Goal: Task Accomplishment & Management: Manage account settings

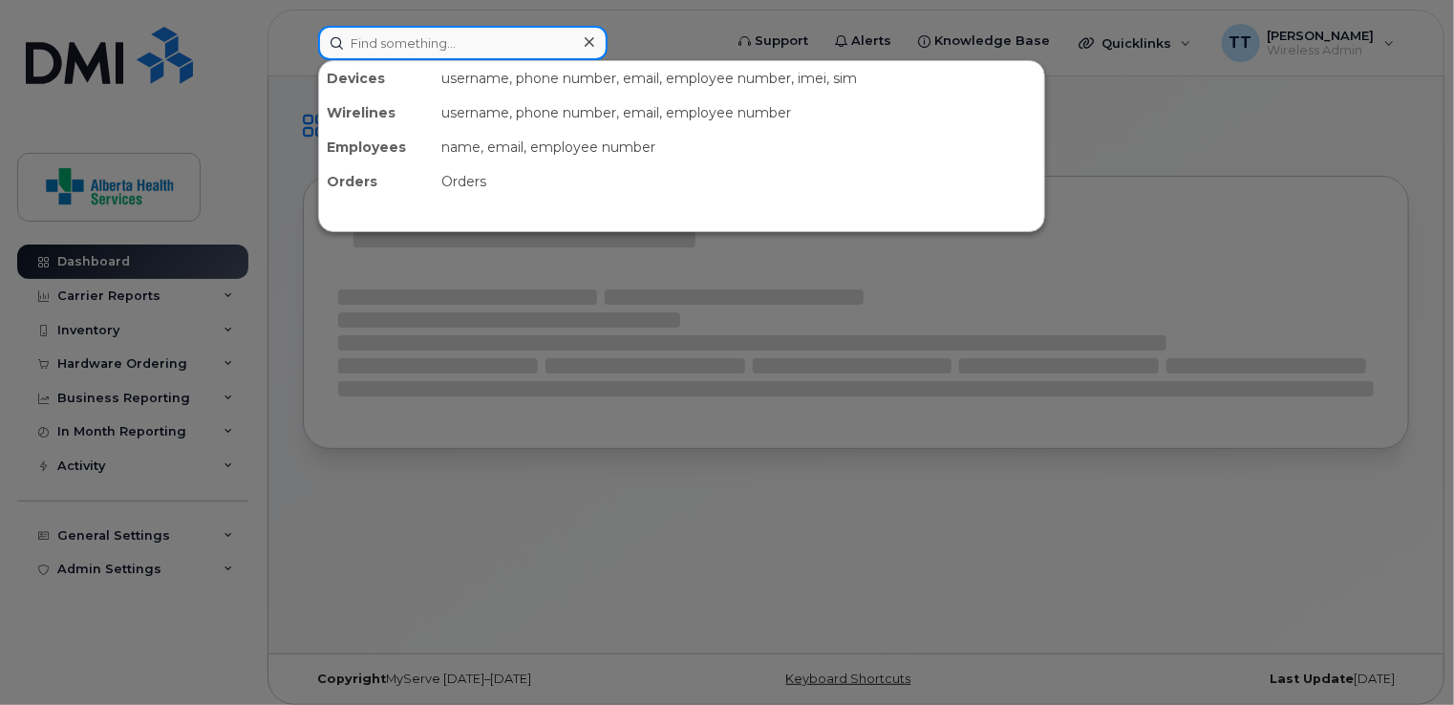
click at [492, 39] on input at bounding box center [462, 43] width 289 height 34
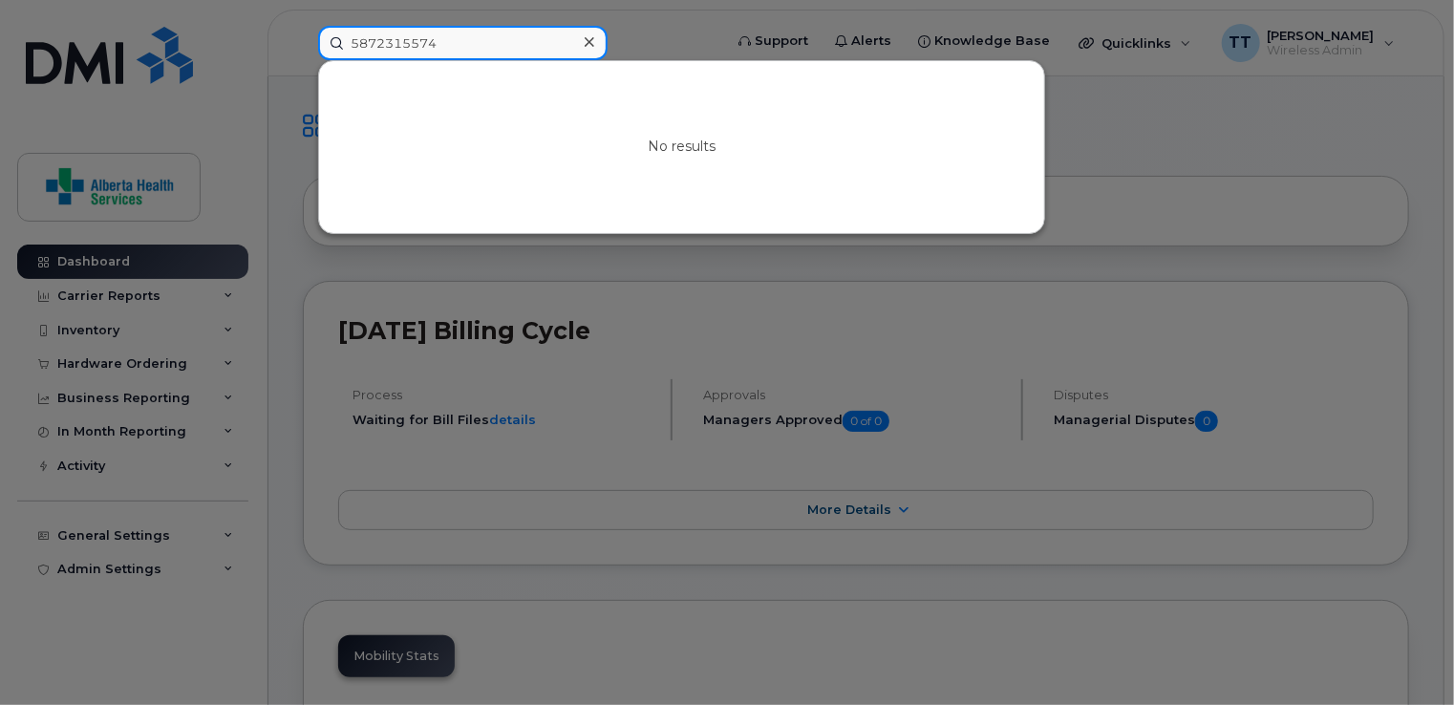
drag, startPoint x: 465, startPoint y: 42, endPoint x: 313, endPoint y: 41, distance: 151.9
click at [313, 41] on div "5872315574 No results" at bounding box center [514, 43] width 422 height 34
type input "5872315579"
click at [1106, 145] on div at bounding box center [727, 352] width 1454 height 705
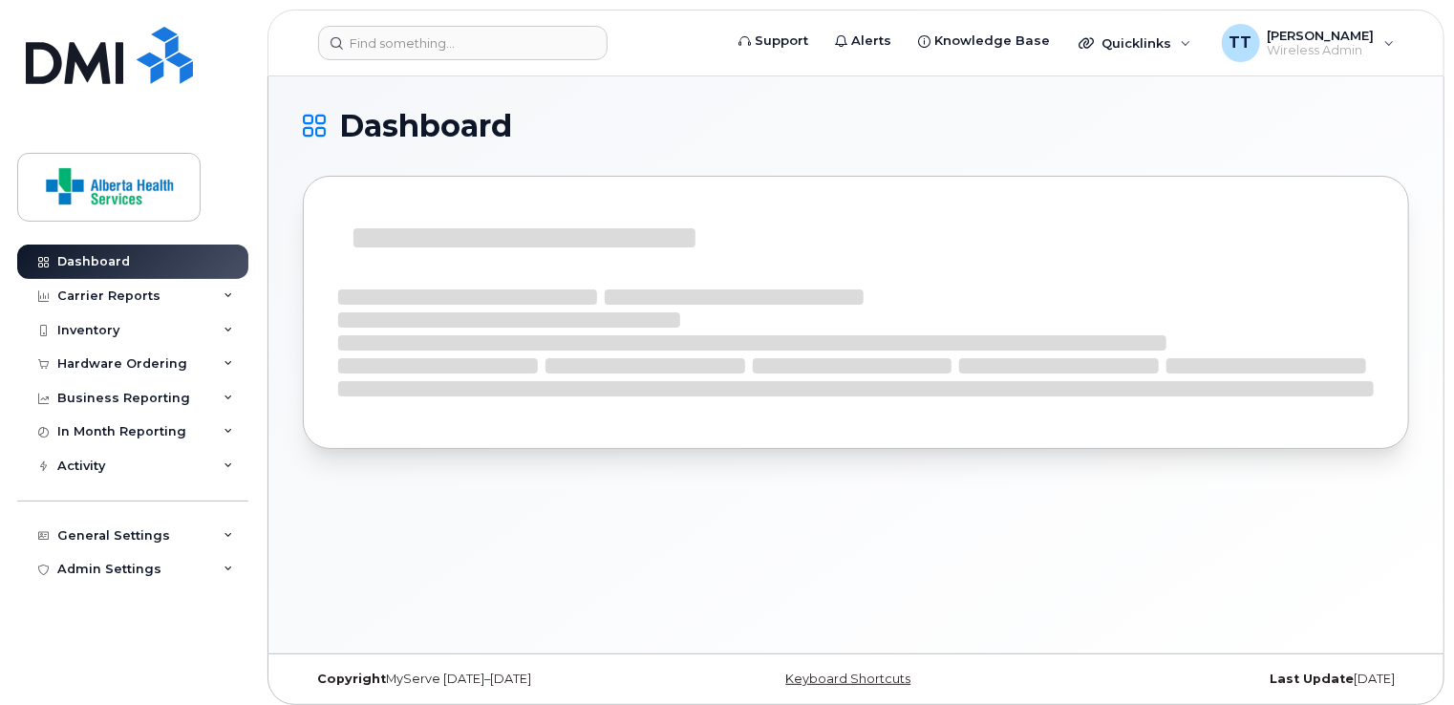
click at [515, 84] on div "Dashboard" at bounding box center [855, 364] width 1175 height 577
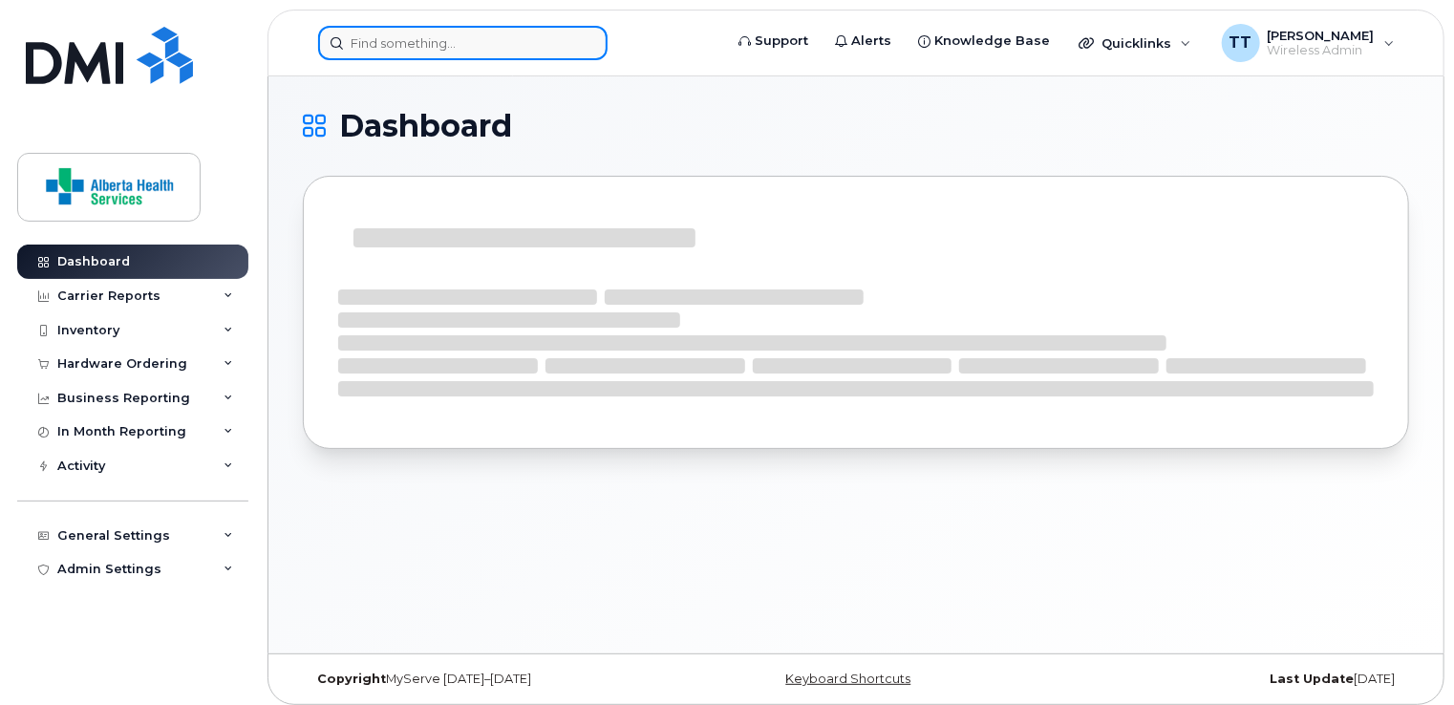
click at [483, 45] on input at bounding box center [462, 43] width 289 height 34
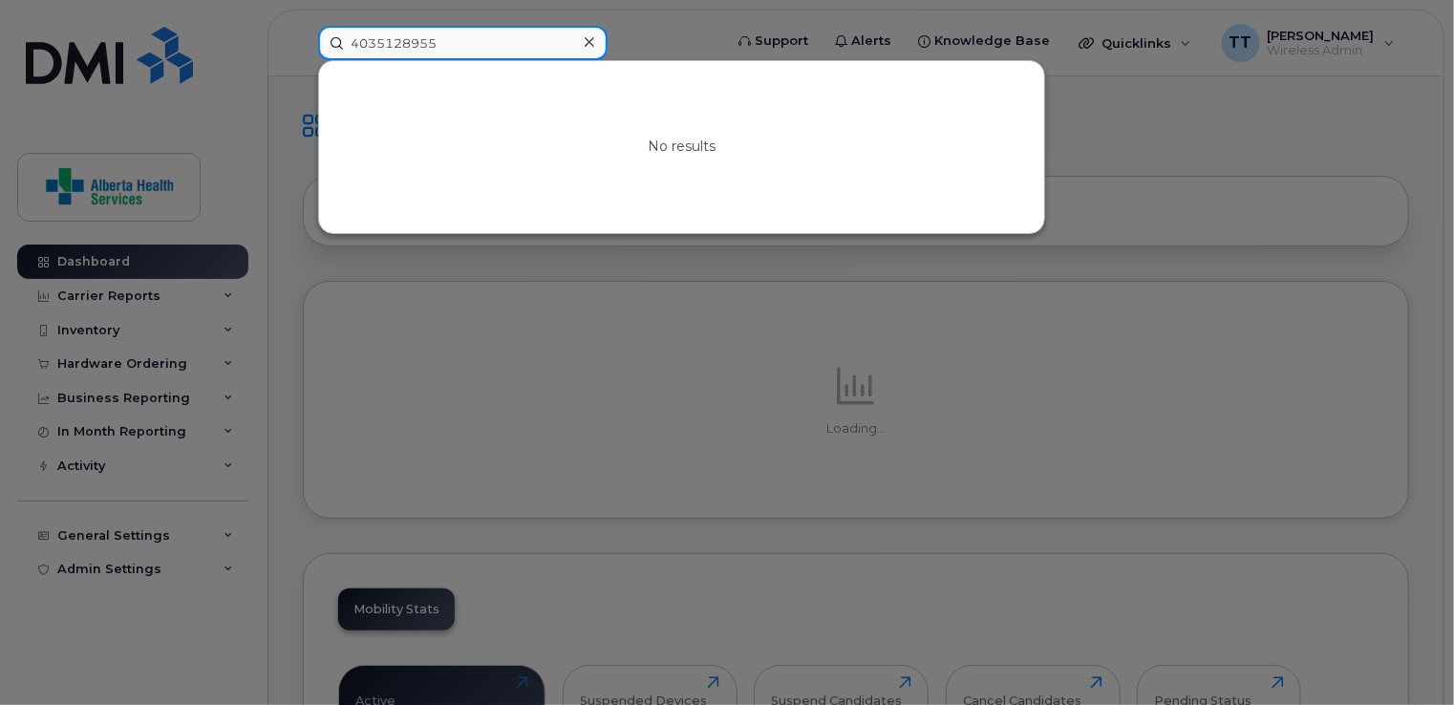
click at [466, 48] on input "4035128955" at bounding box center [462, 43] width 289 height 34
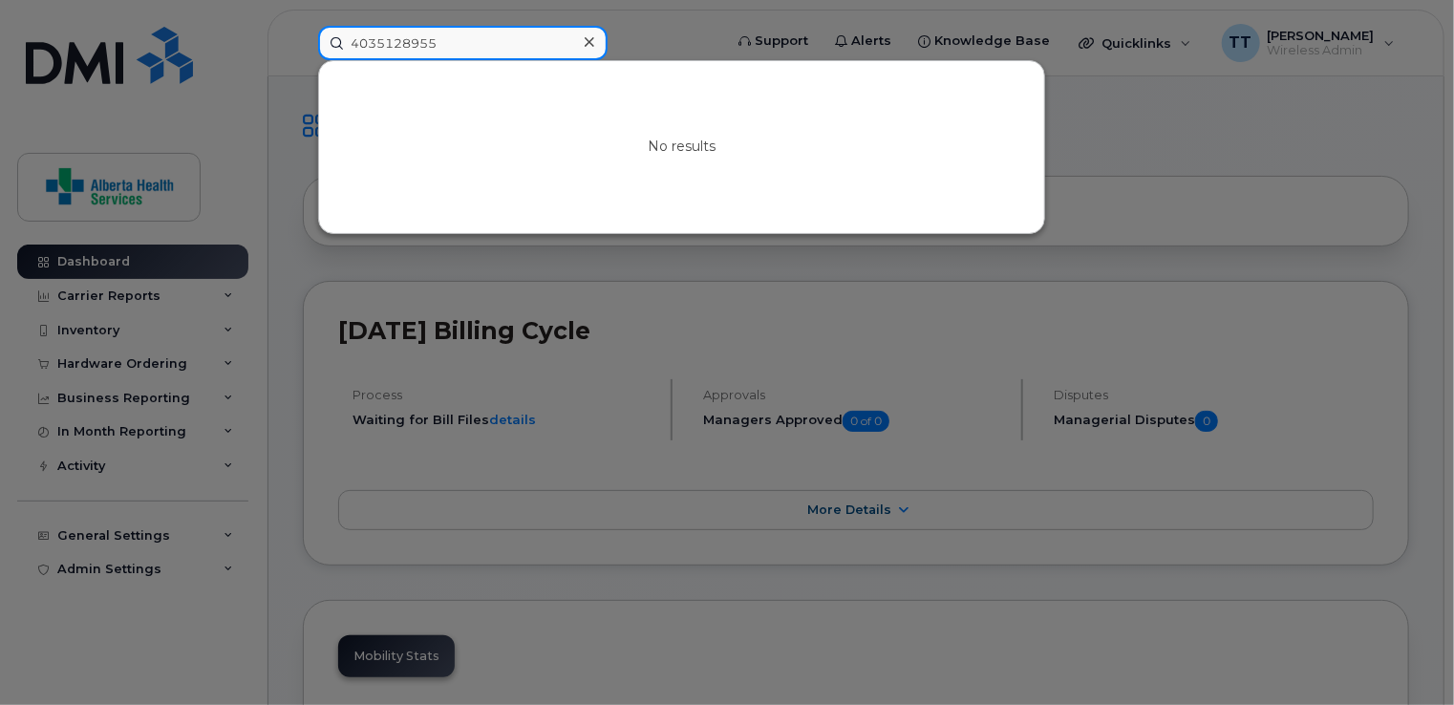
drag, startPoint x: 474, startPoint y: 36, endPoint x: 280, endPoint y: 55, distance: 194.9
click at [303, 56] on div "4035128955 No results" at bounding box center [514, 43] width 422 height 34
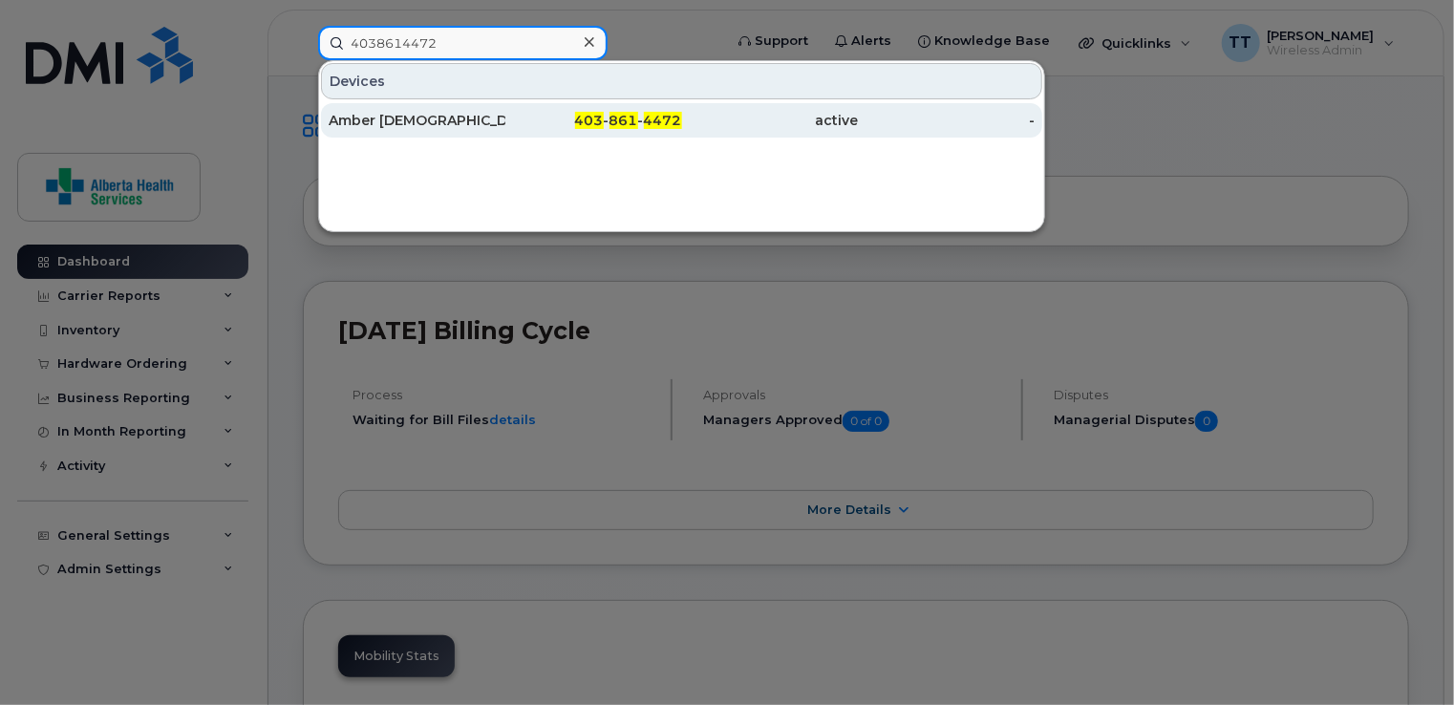
type input "4038614472"
click at [345, 129] on div "Amber Deus" at bounding box center [417, 120] width 177 height 34
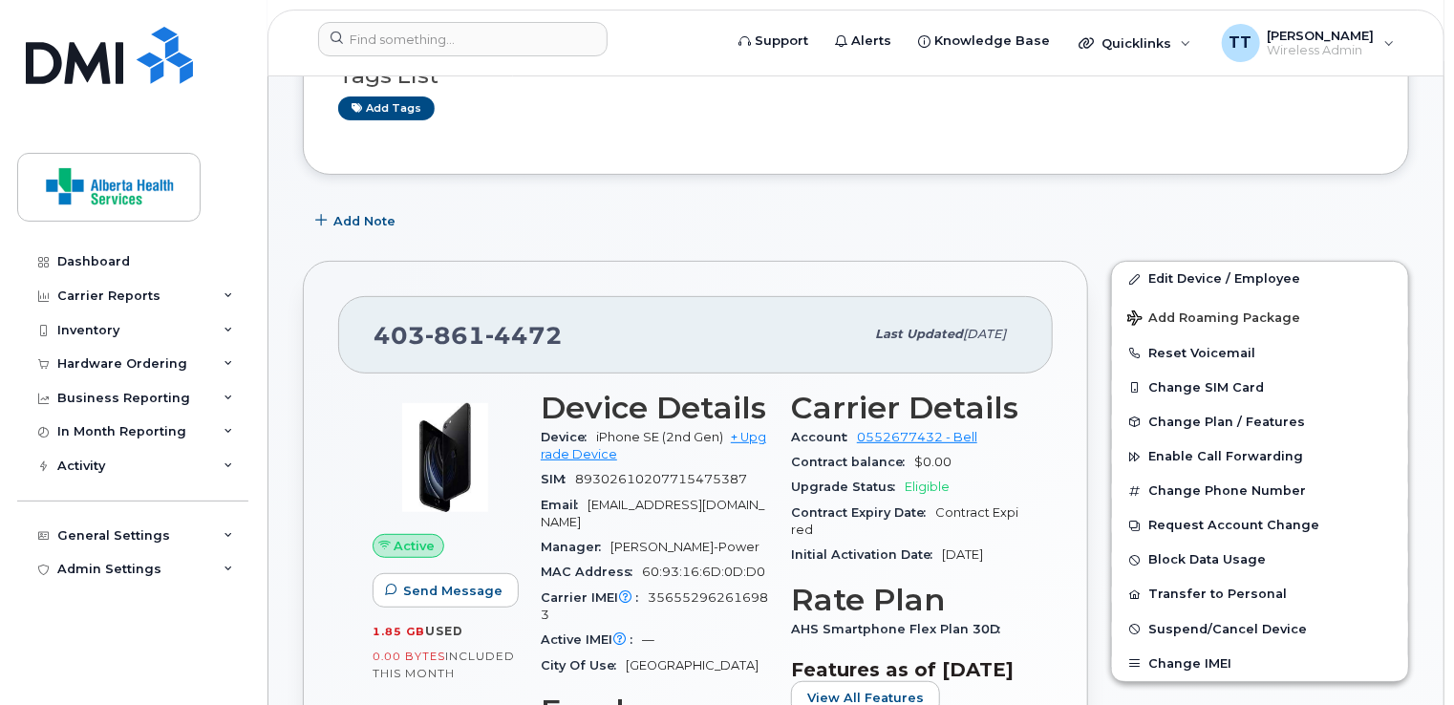
scroll to position [191, 0]
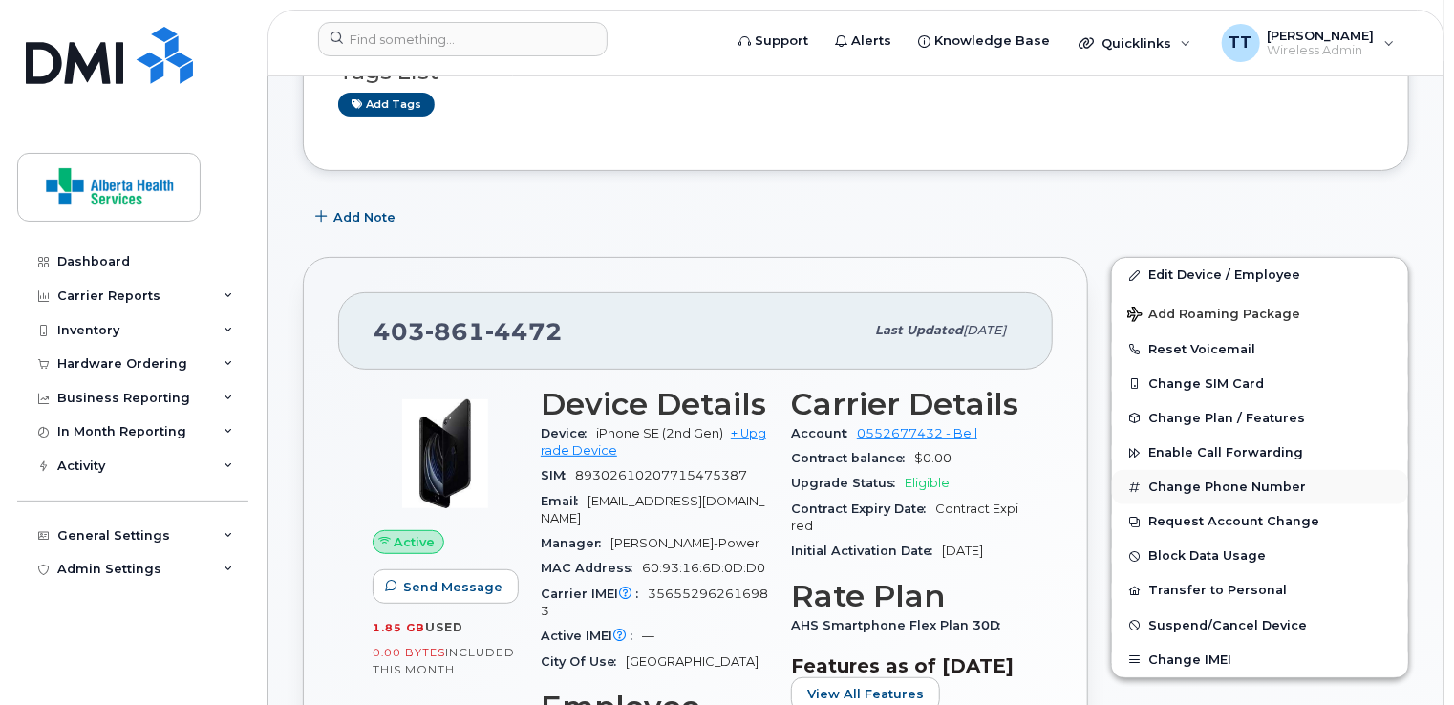
click at [1160, 482] on button "Change Phone Number" at bounding box center [1260, 487] width 296 height 34
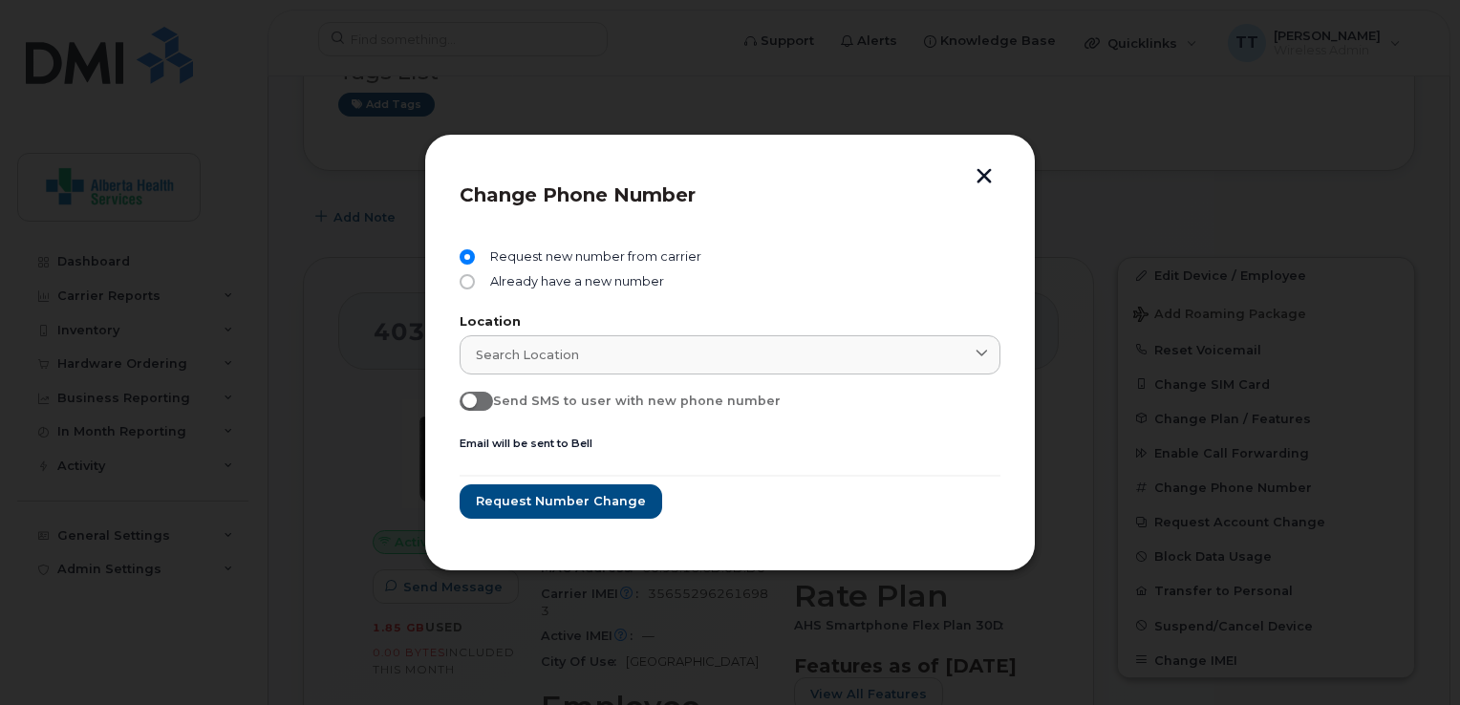
click at [1121, 190] on div at bounding box center [730, 352] width 1460 height 705
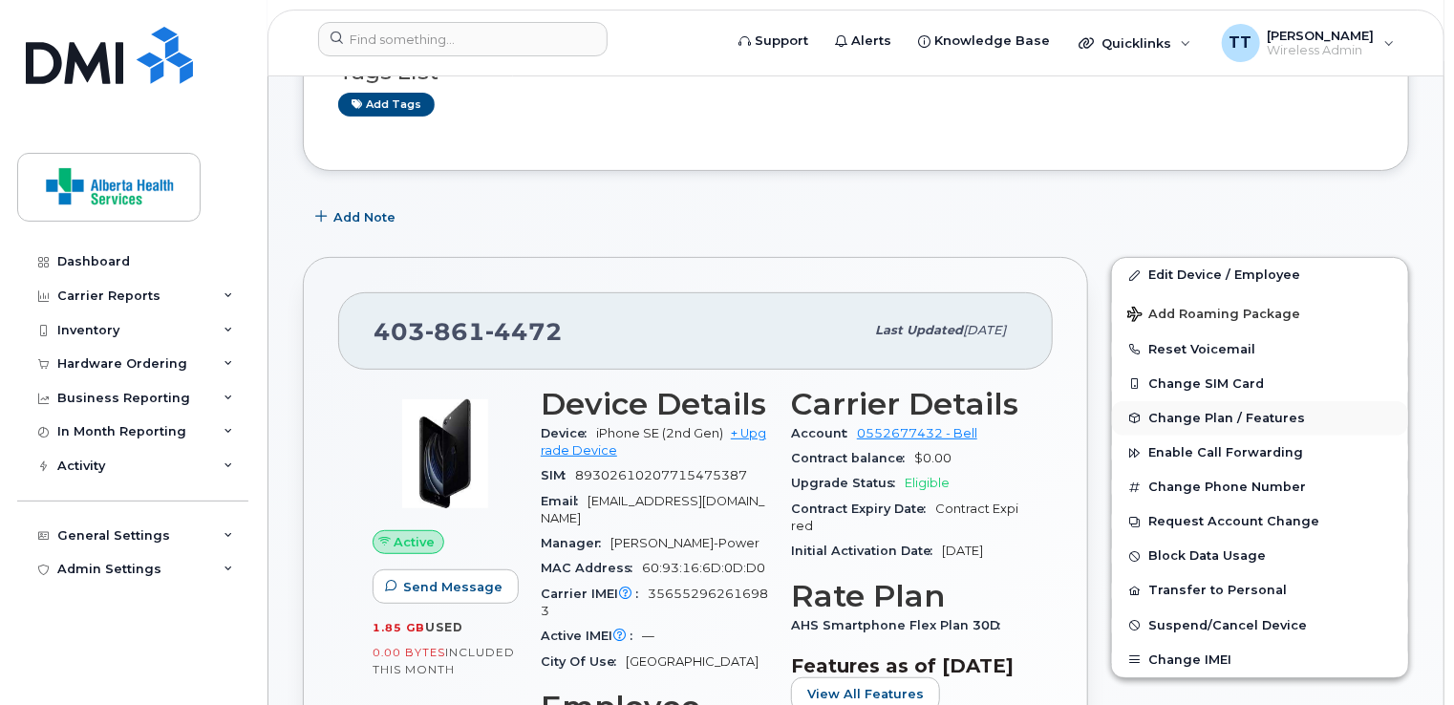
click at [1373, 420] on button "Change Plan / Features" at bounding box center [1260, 418] width 296 height 34
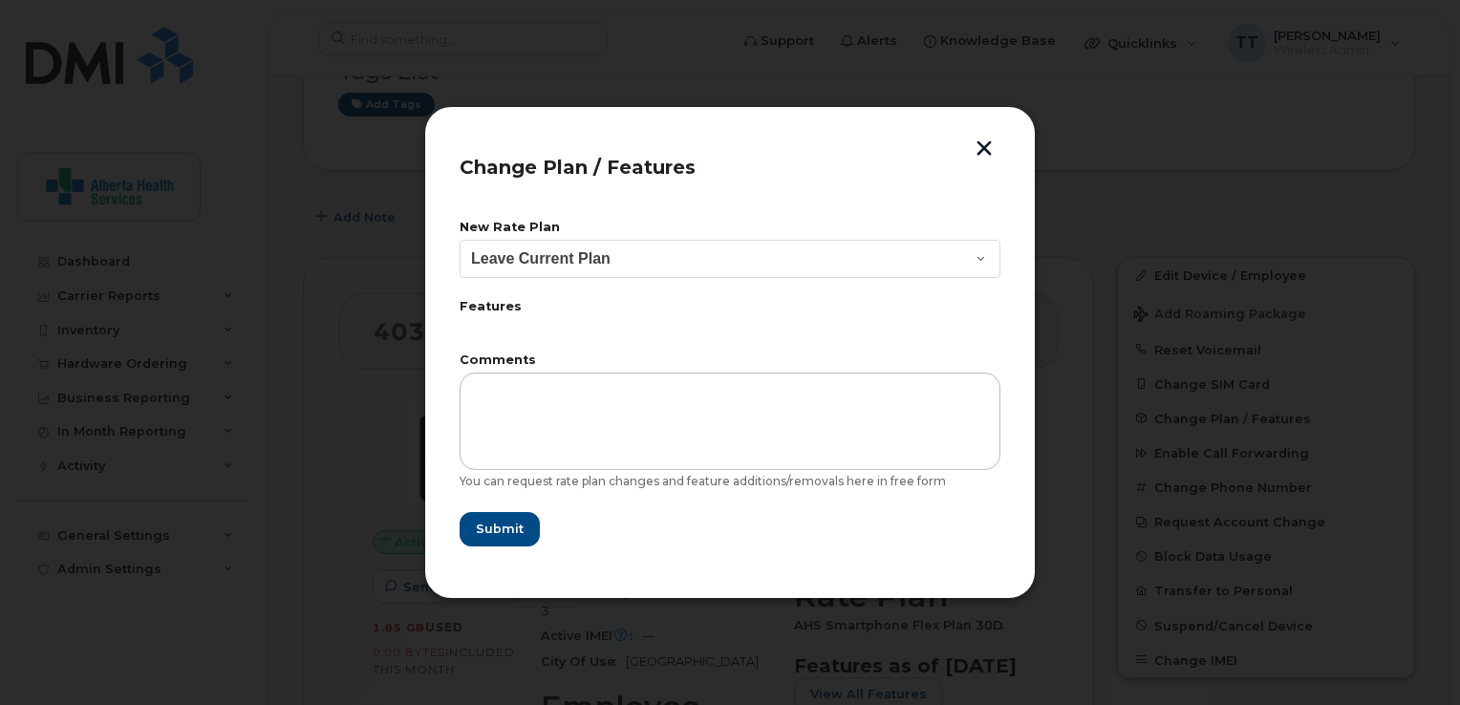
click at [993, 147] on button "button" at bounding box center [984, 150] width 29 height 20
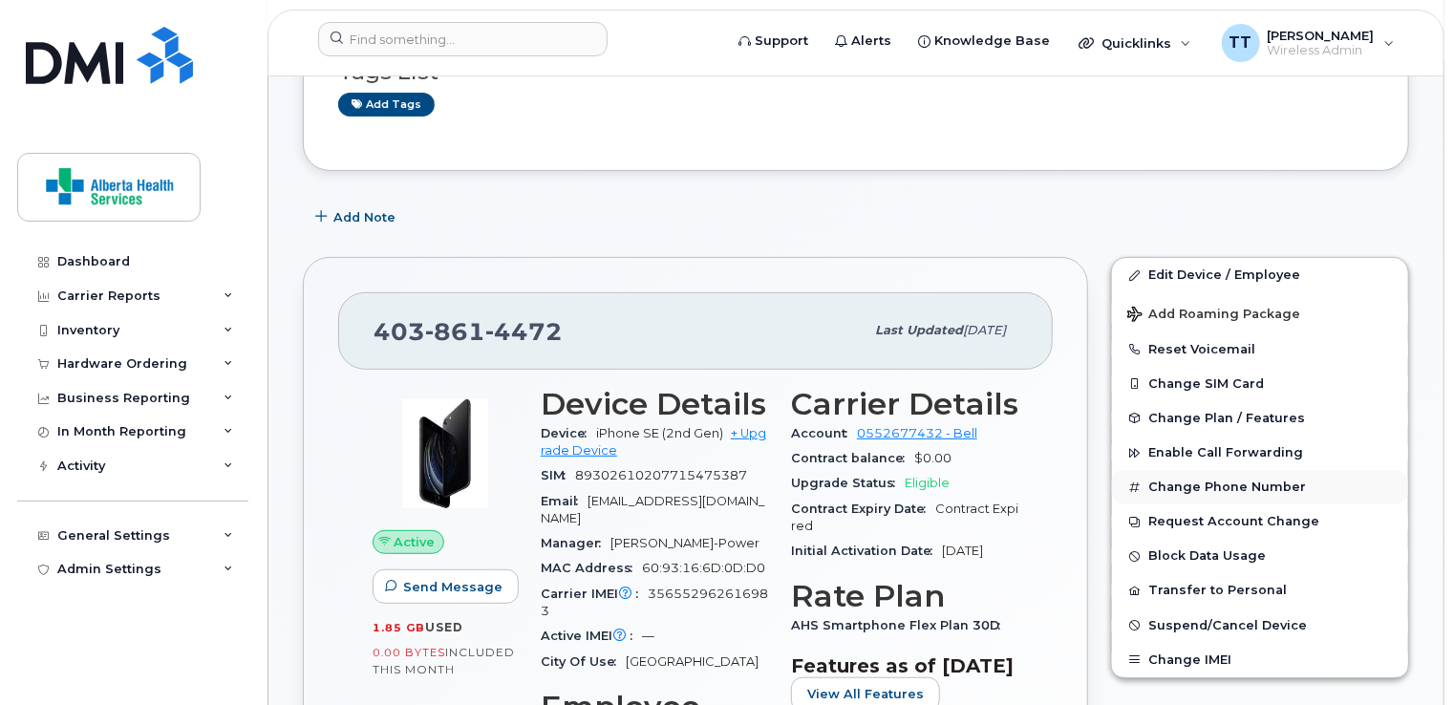
click at [1158, 489] on button "Change Phone Number" at bounding box center [1260, 487] width 296 height 34
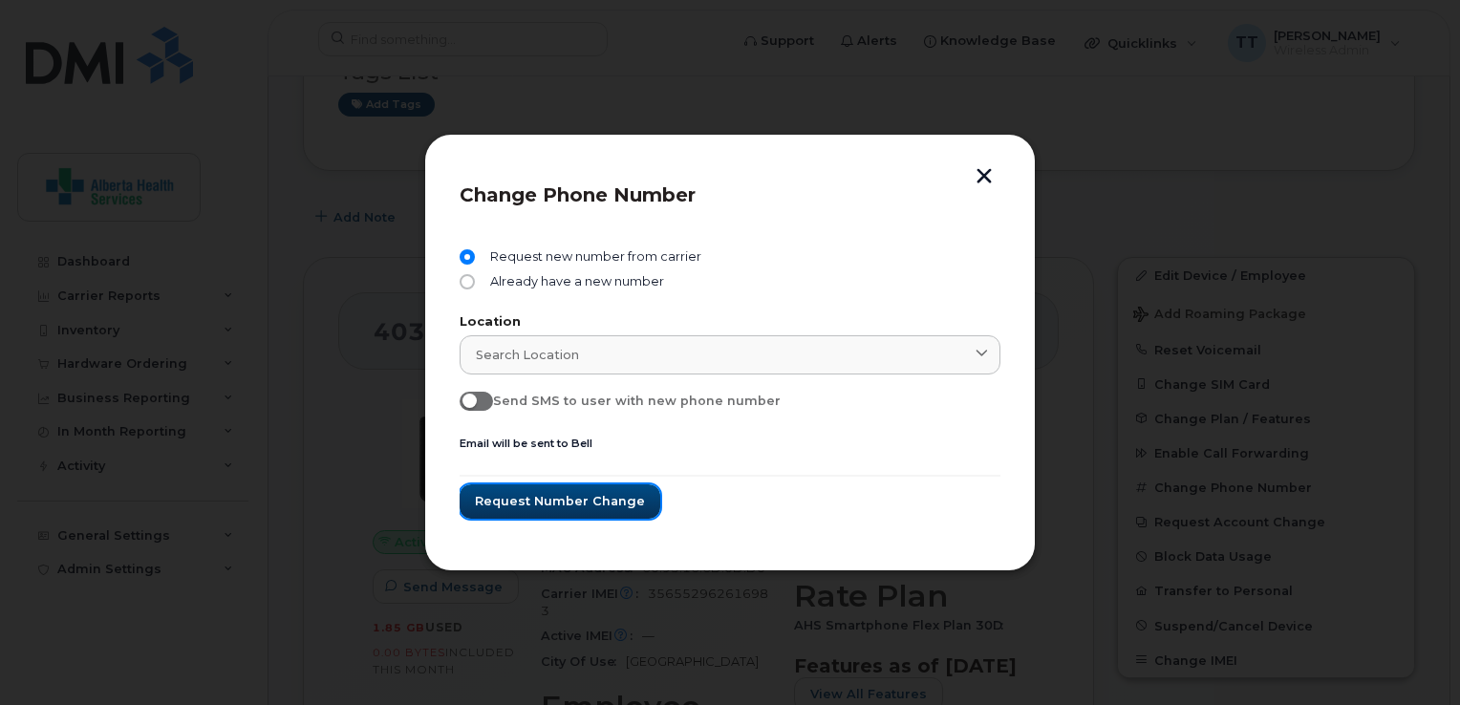
click at [550, 505] on span "Request number change" at bounding box center [560, 501] width 170 height 18
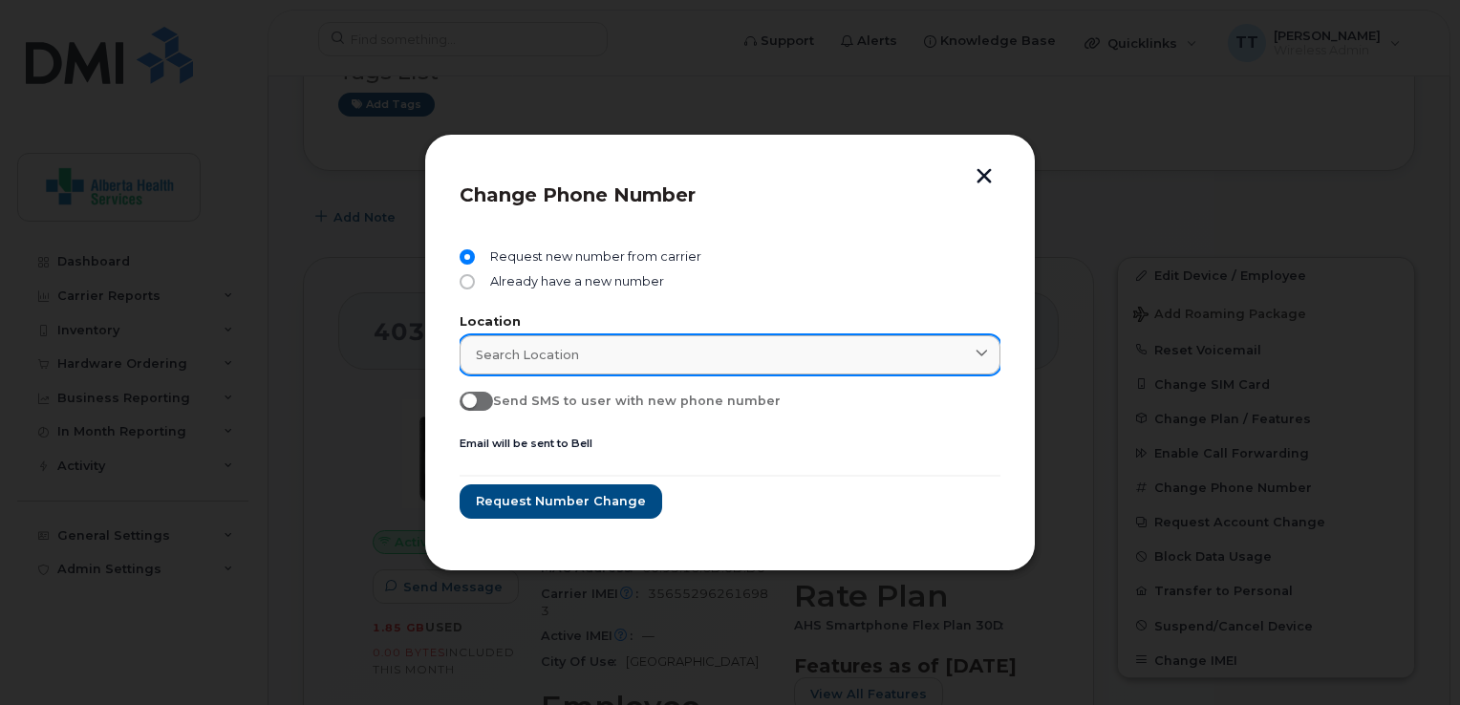
click at [509, 354] on span "Search location" at bounding box center [527, 355] width 103 height 18
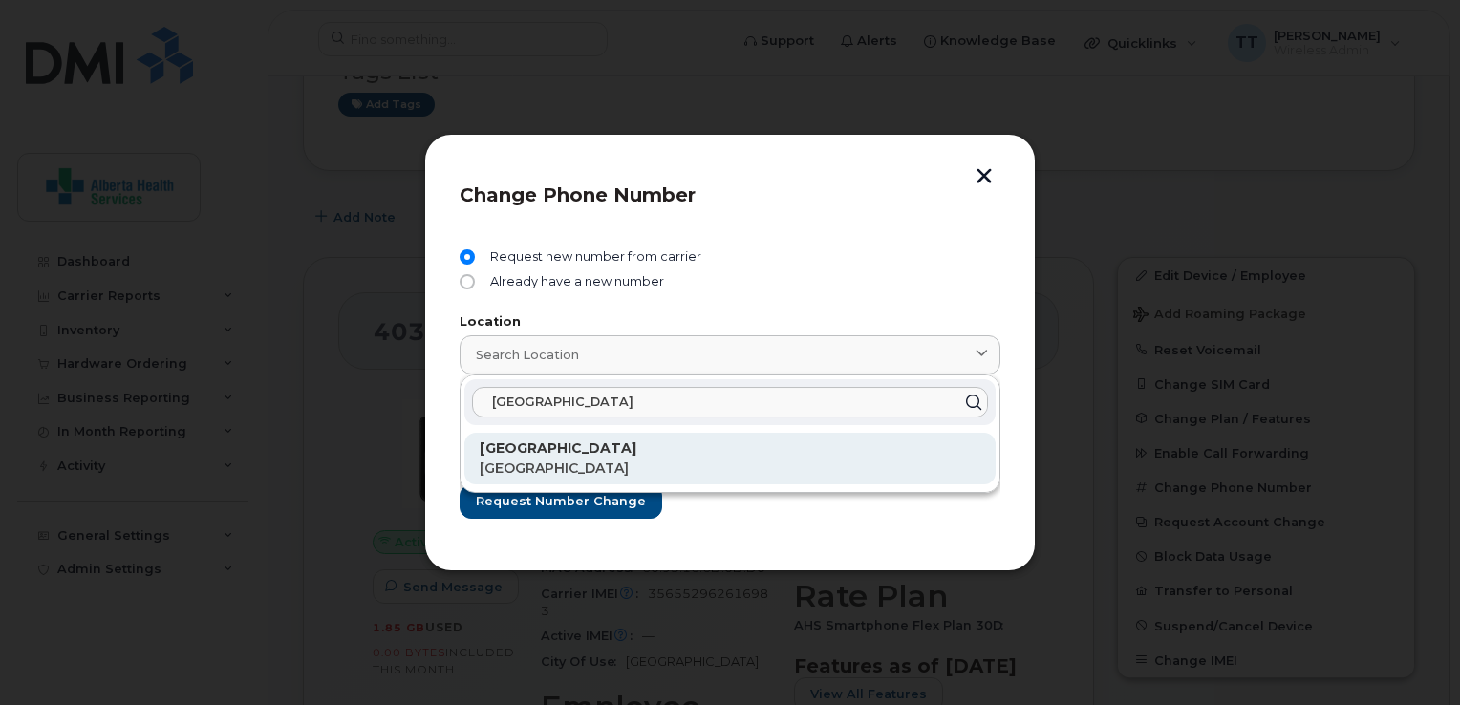
type input "calgary"
click at [504, 445] on strong "Calgary" at bounding box center [558, 447] width 157 height 17
type input "Calgary"
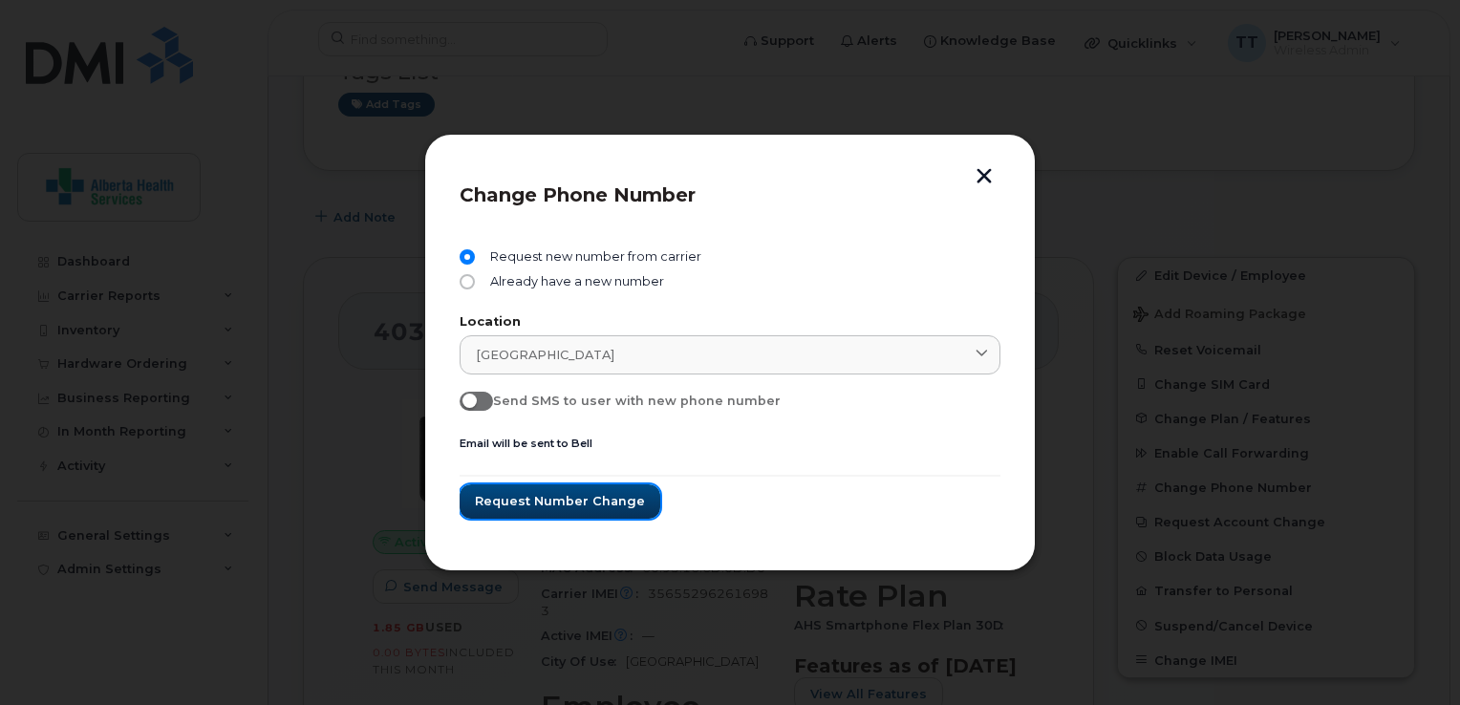
click at [577, 503] on span "Request number change" at bounding box center [560, 501] width 170 height 18
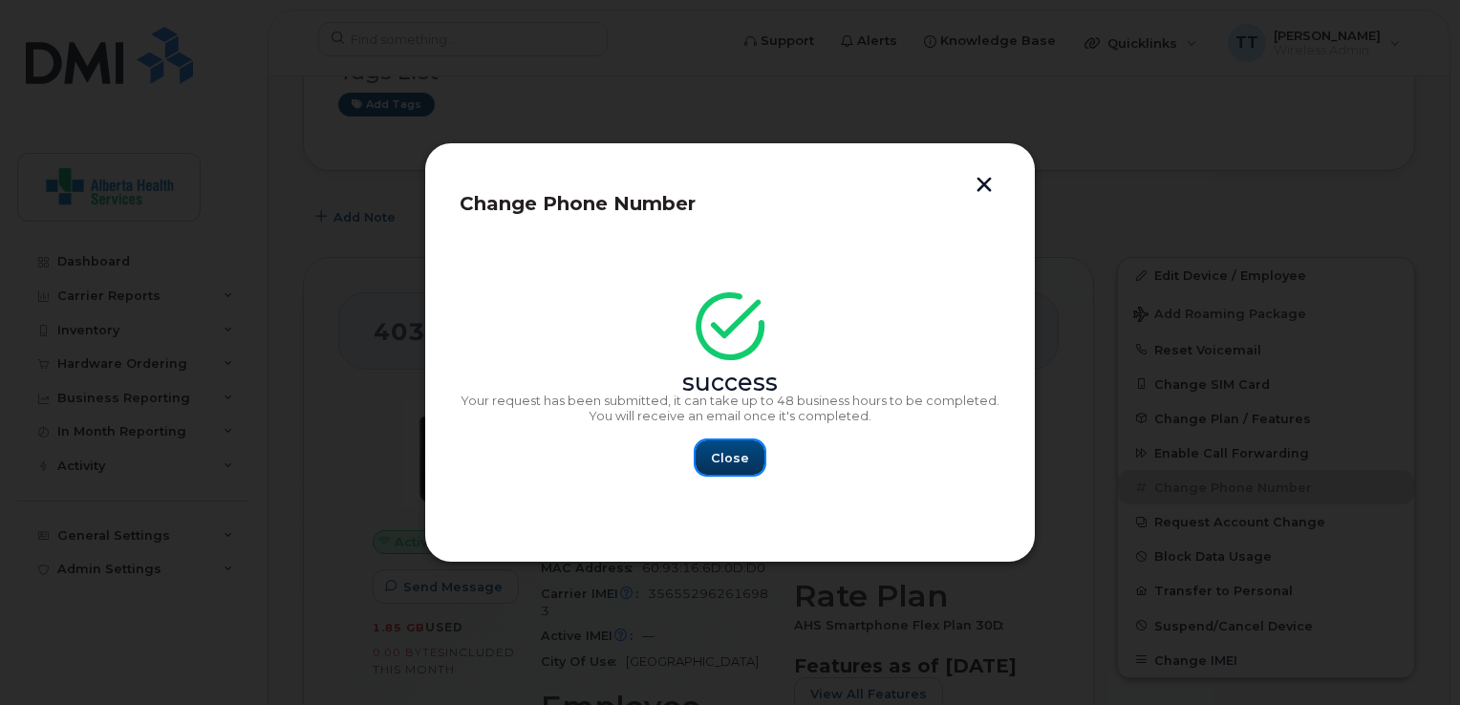
click at [715, 457] on span "Close" at bounding box center [730, 458] width 38 height 18
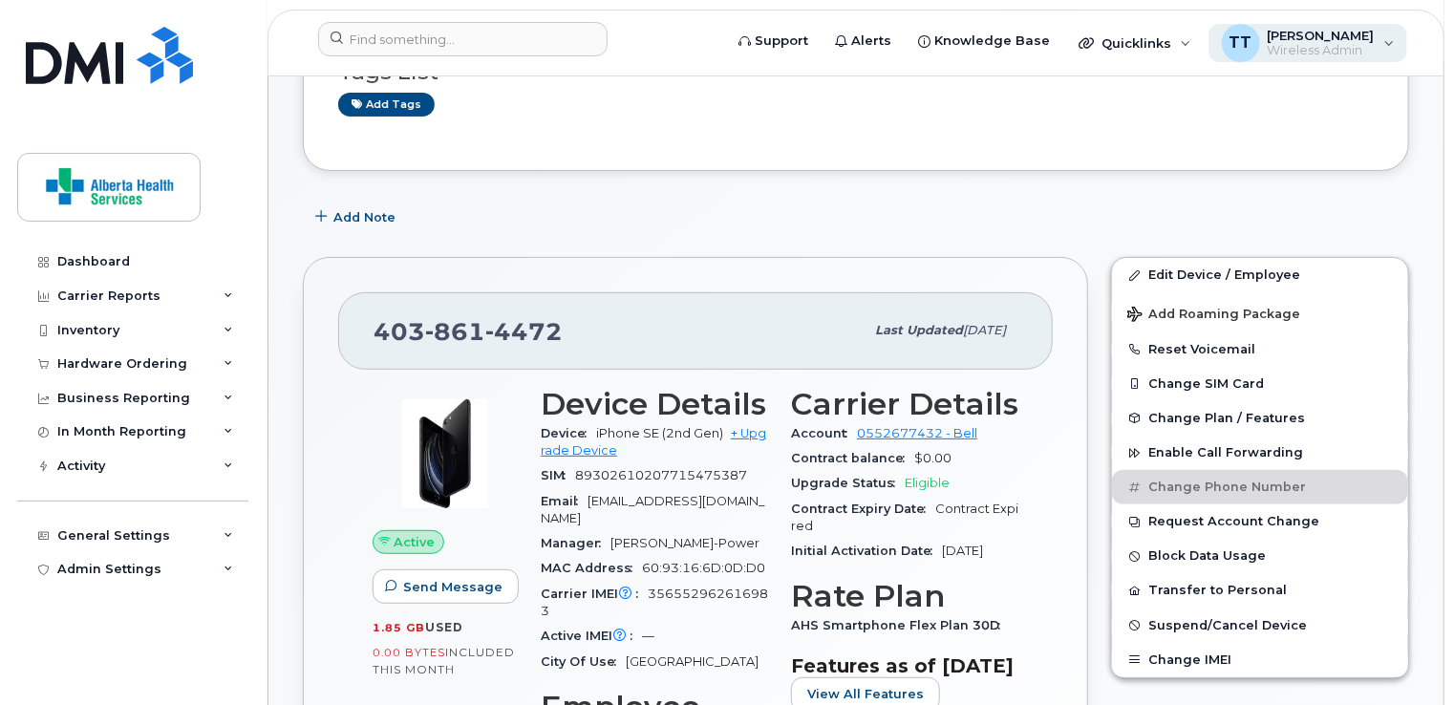
click at [1356, 48] on span "Wireless Admin" at bounding box center [1321, 50] width 107 height 15
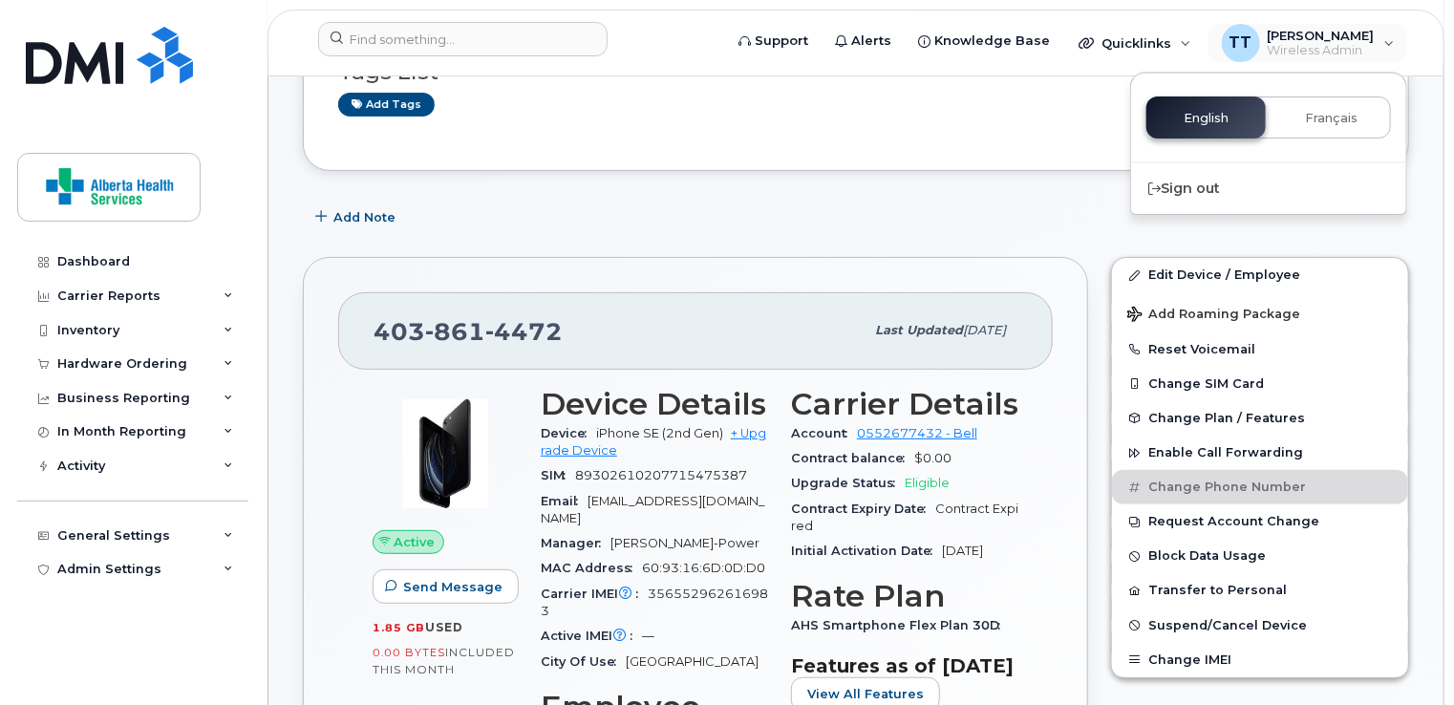
click at [967, 124] on div "Tags List Add tags" at bounding box center [856, 79] width 1036 height 113
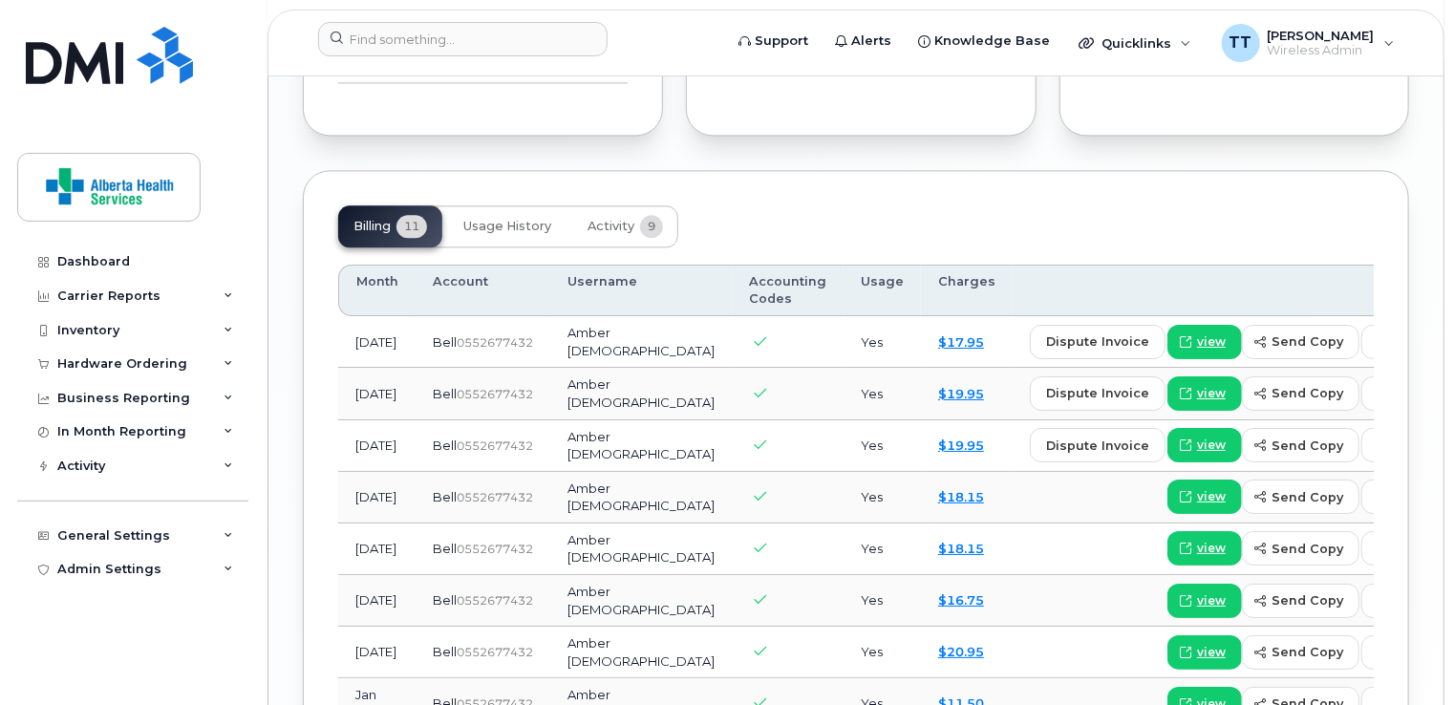
scroll to position [2102, 0]
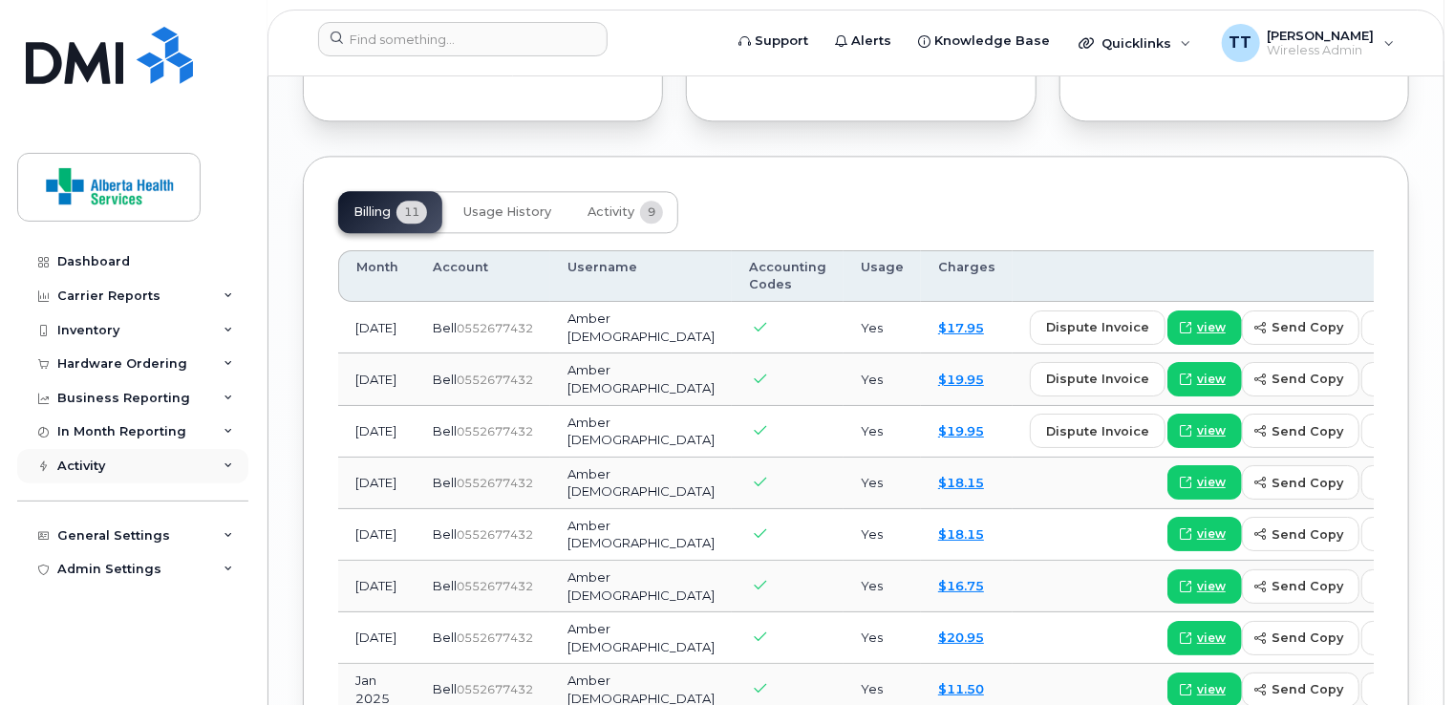
click at [141, 462] on div "Activity" at bounding box center [132, 466] width 231 height 34
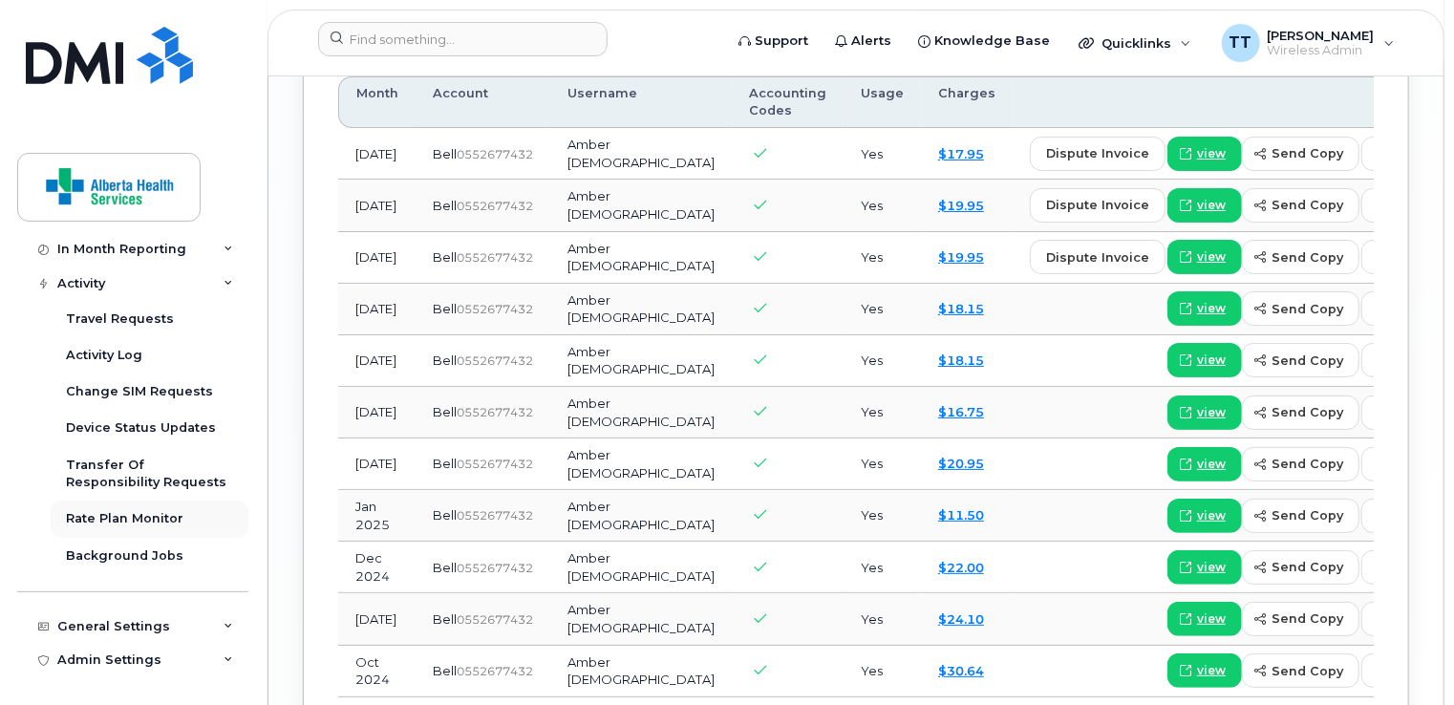
scroll to position [2389, 0]
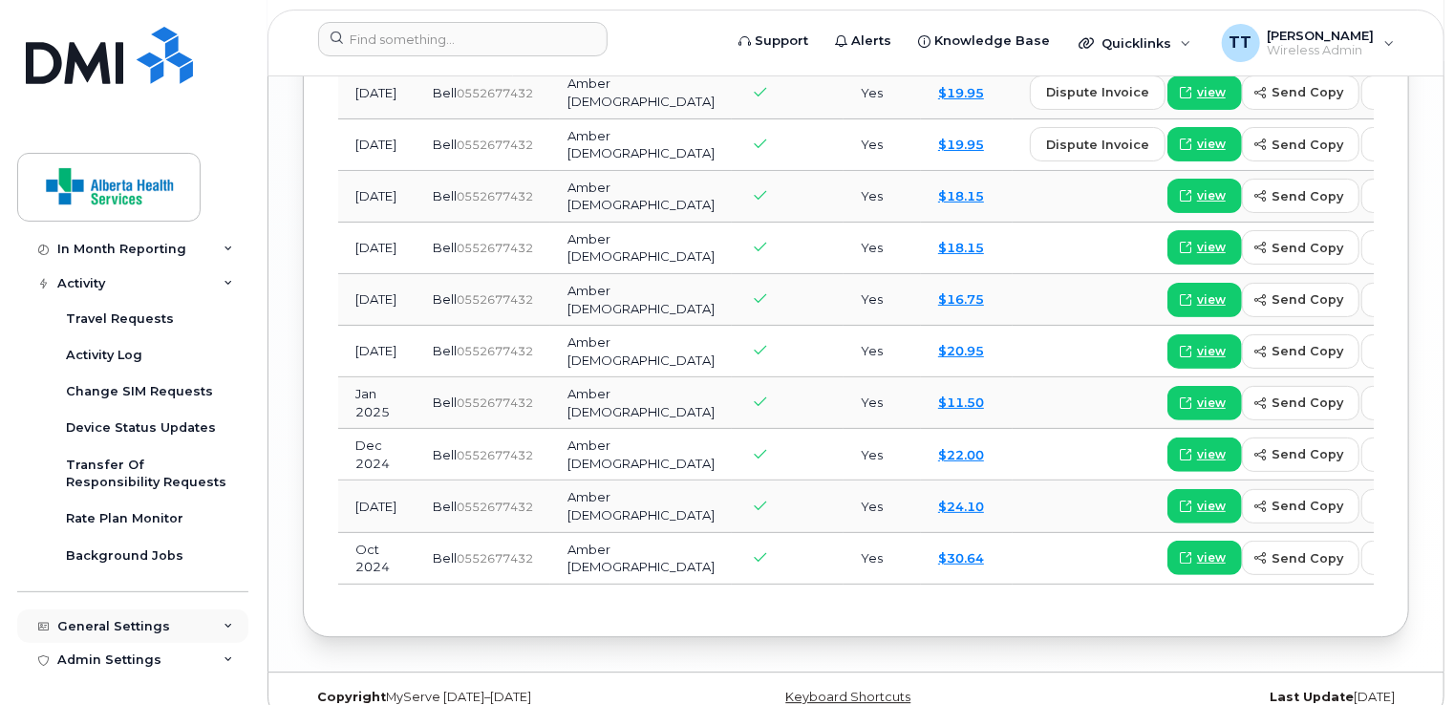
click at [126, 623] on div "General Settings" at bounding box center [113, 626] width 113 height 15
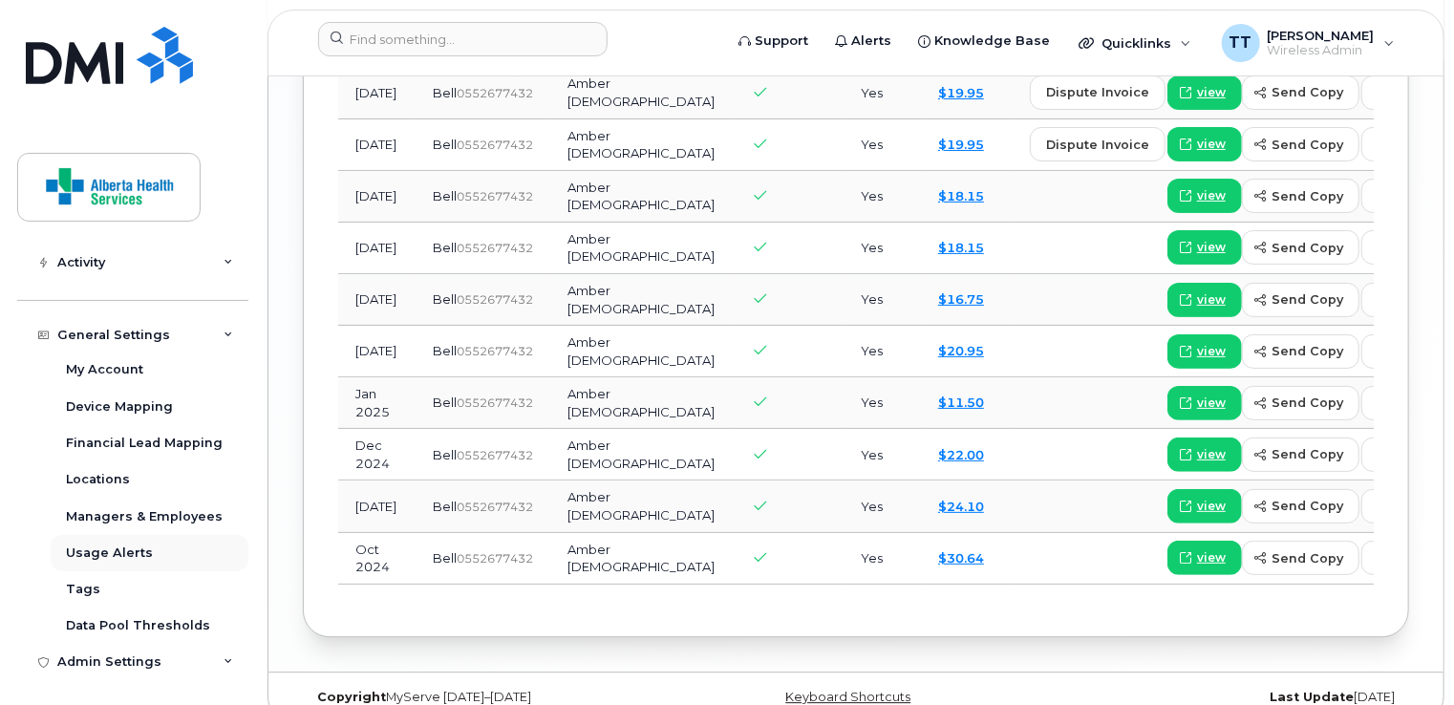
scroll to position [2392, 0]
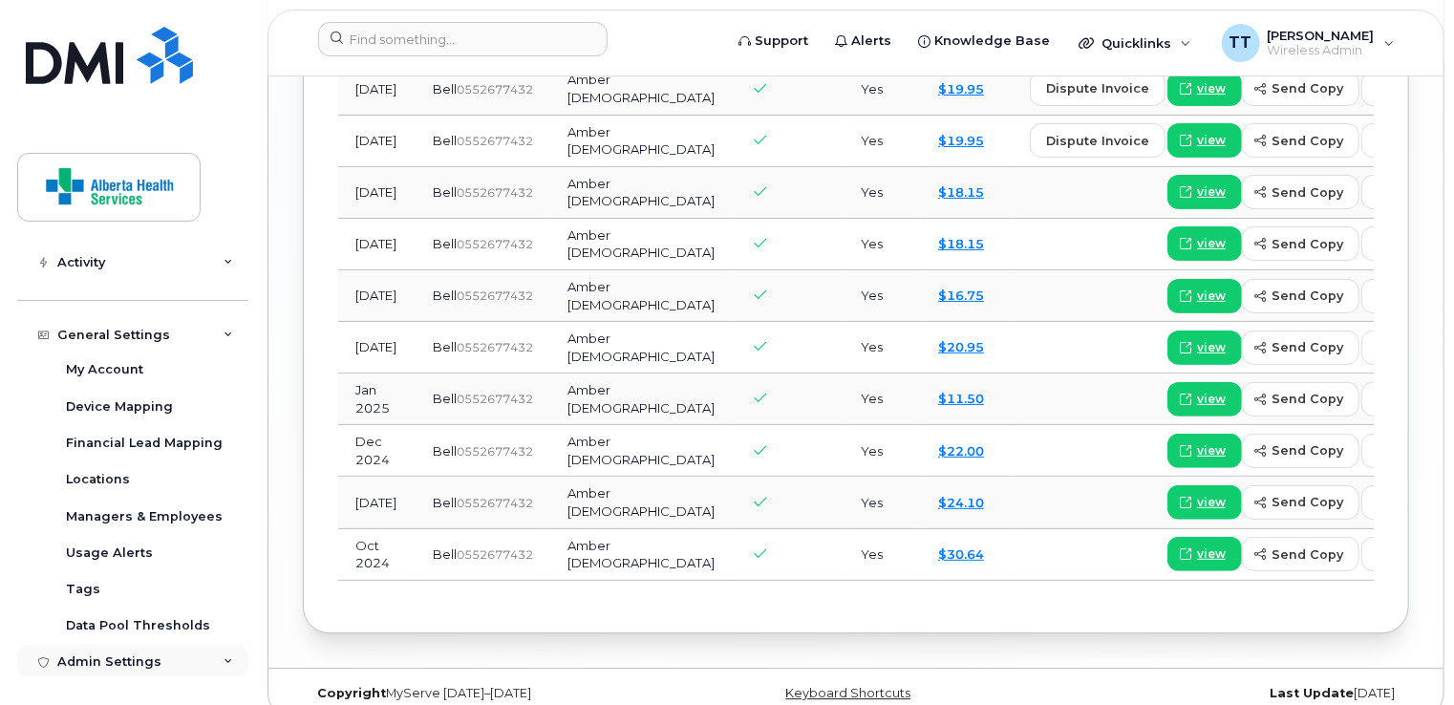
click at [131, 657] on div "Admin Settings" at bounding box center [109, 661] width 104 height 15
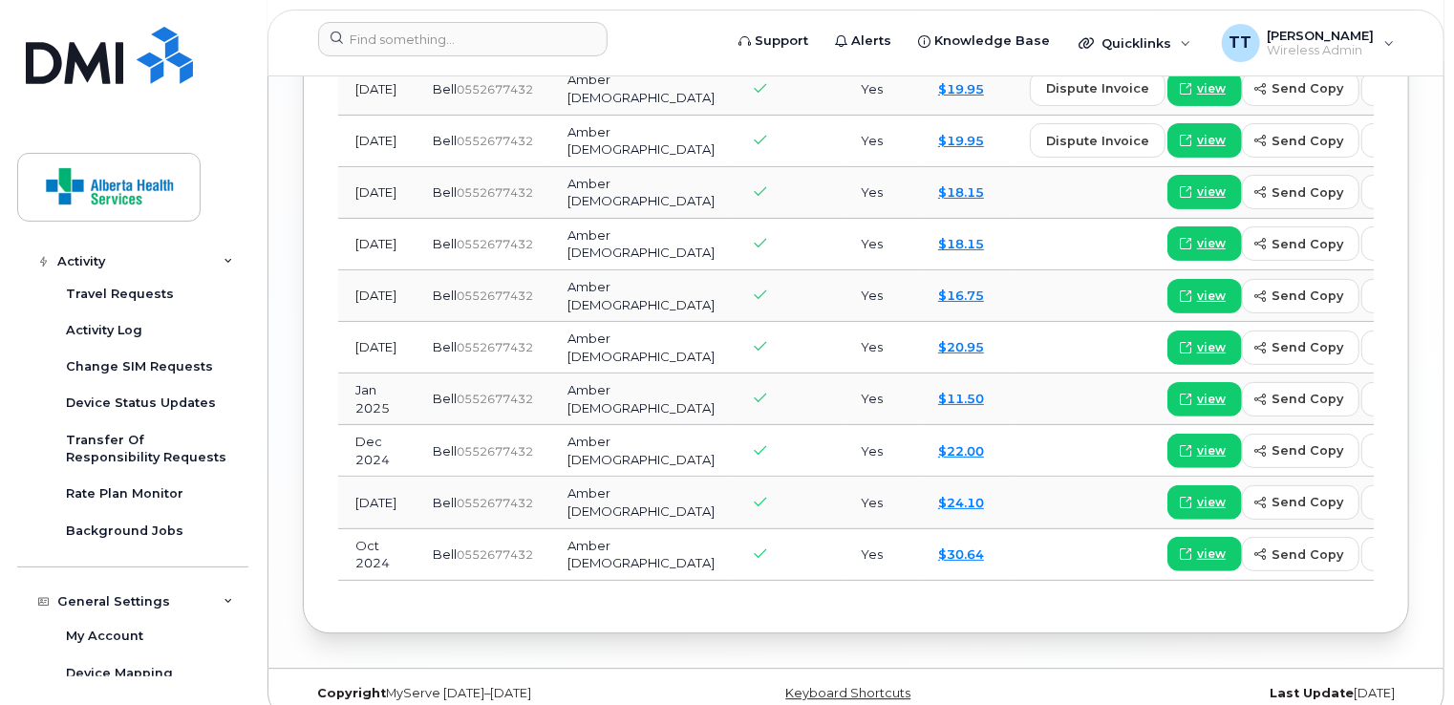
scroll to position [203, 0]
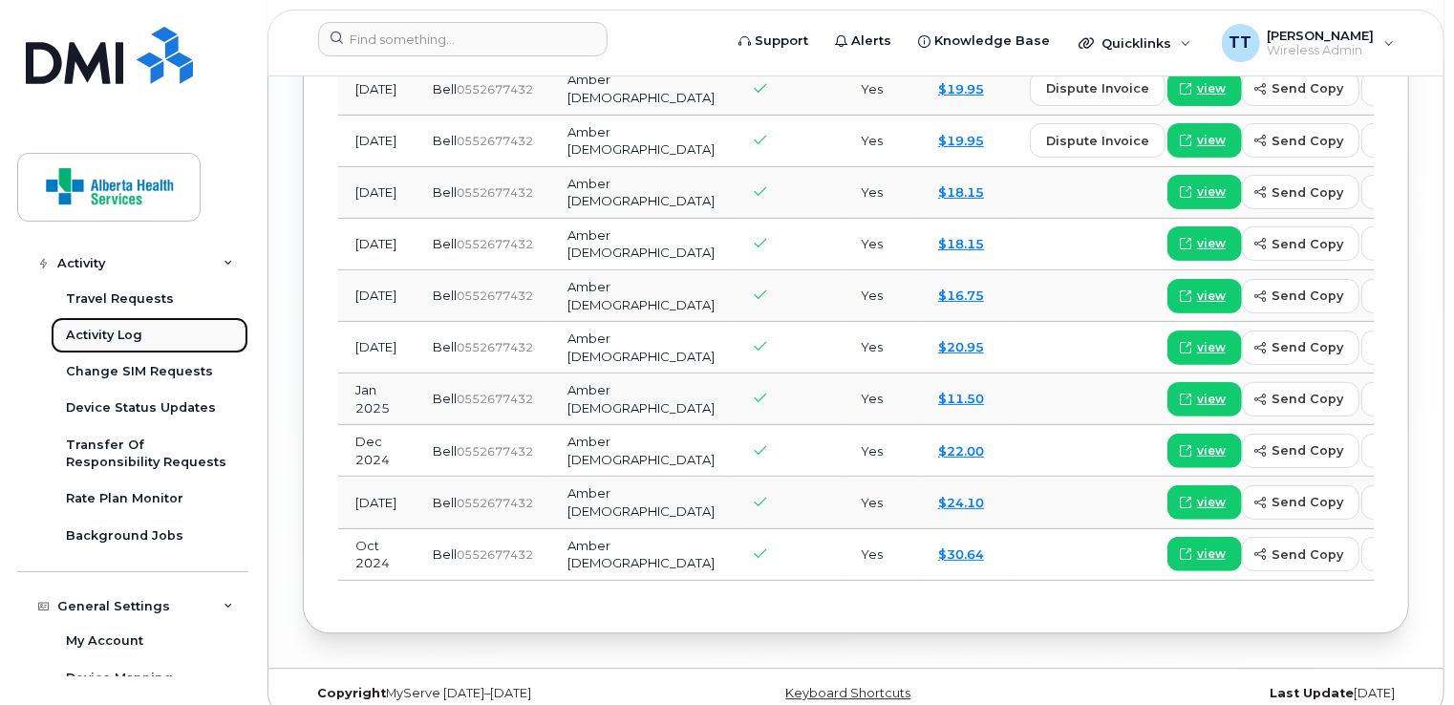
click at [115, 338] on div "Activity Log" at bounding box center [104, 335] width 76 height 17
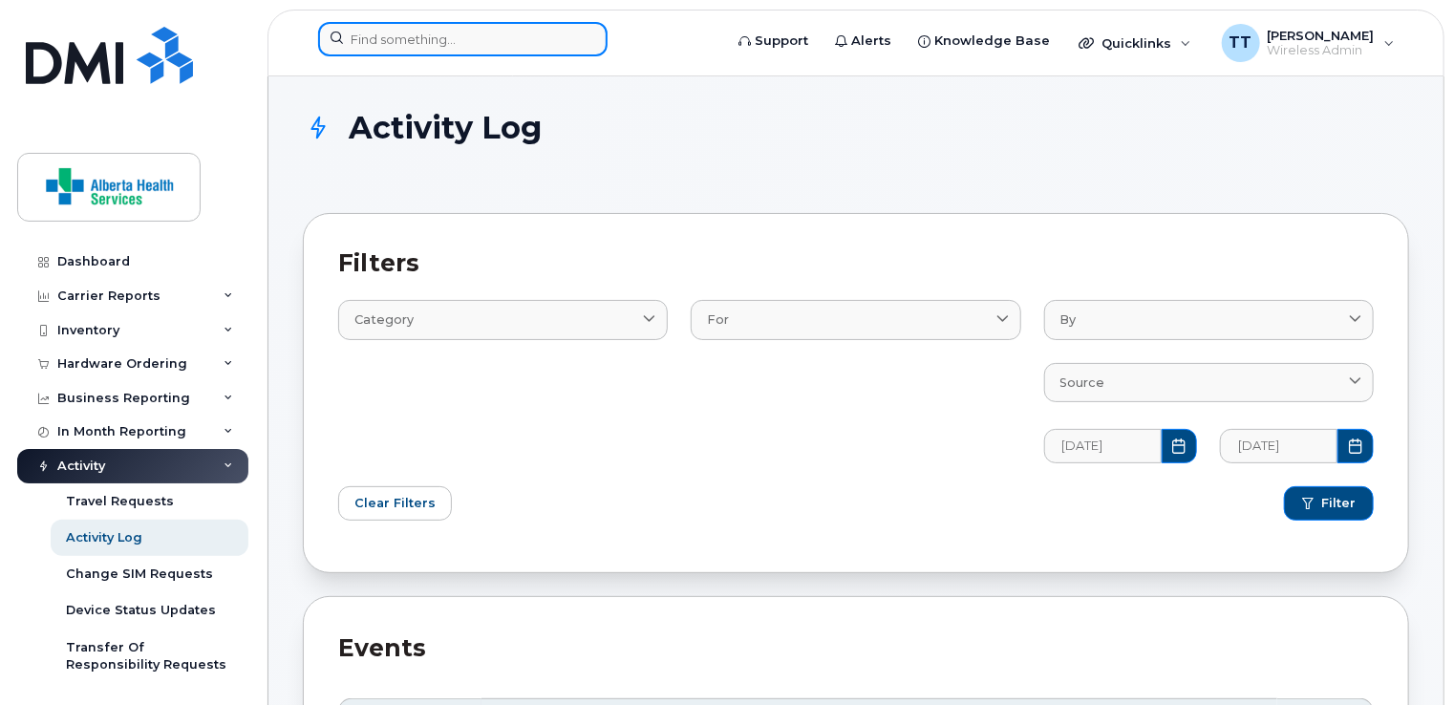
click at [495, 39] on input at bounding box center [462, 39] width 289 height 34
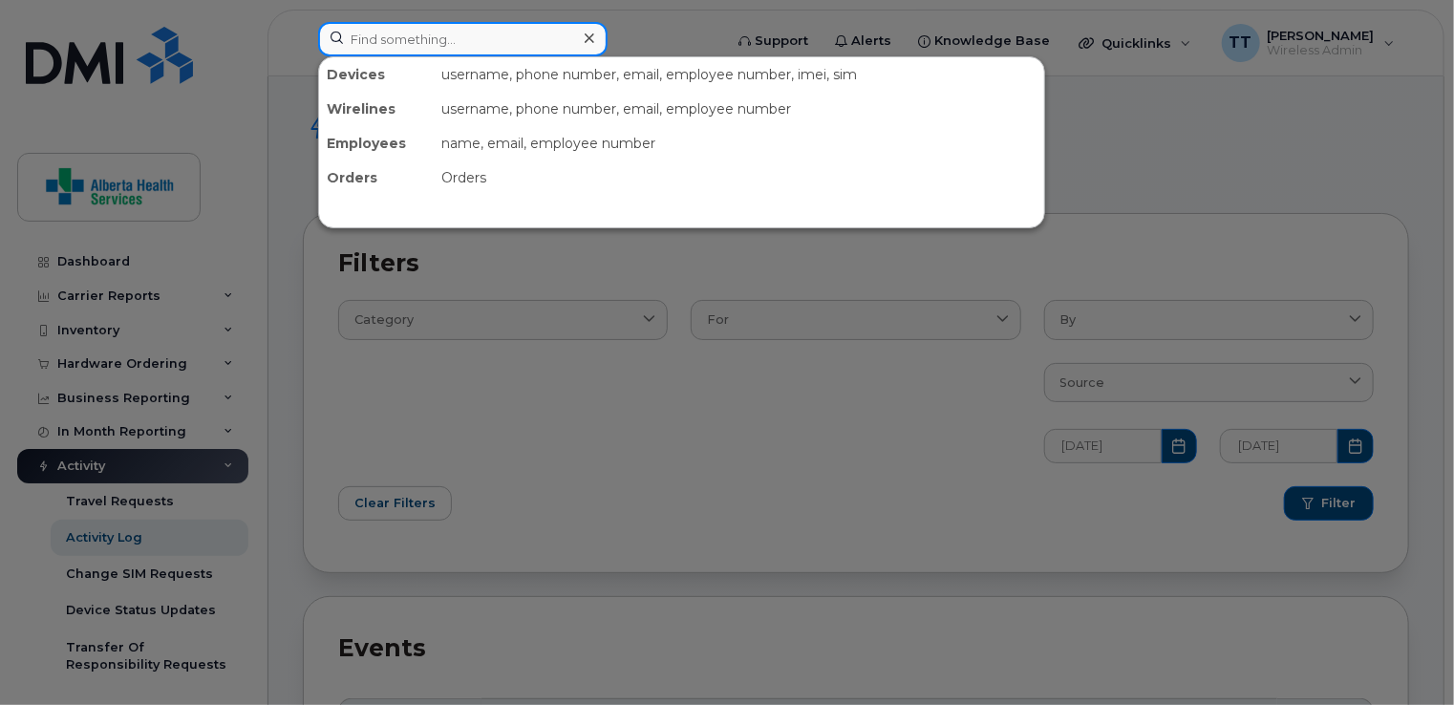
paste input "03-861-4472 assigned to Amber.Deus@albertahealthservices.ca - is requiring a nu…"
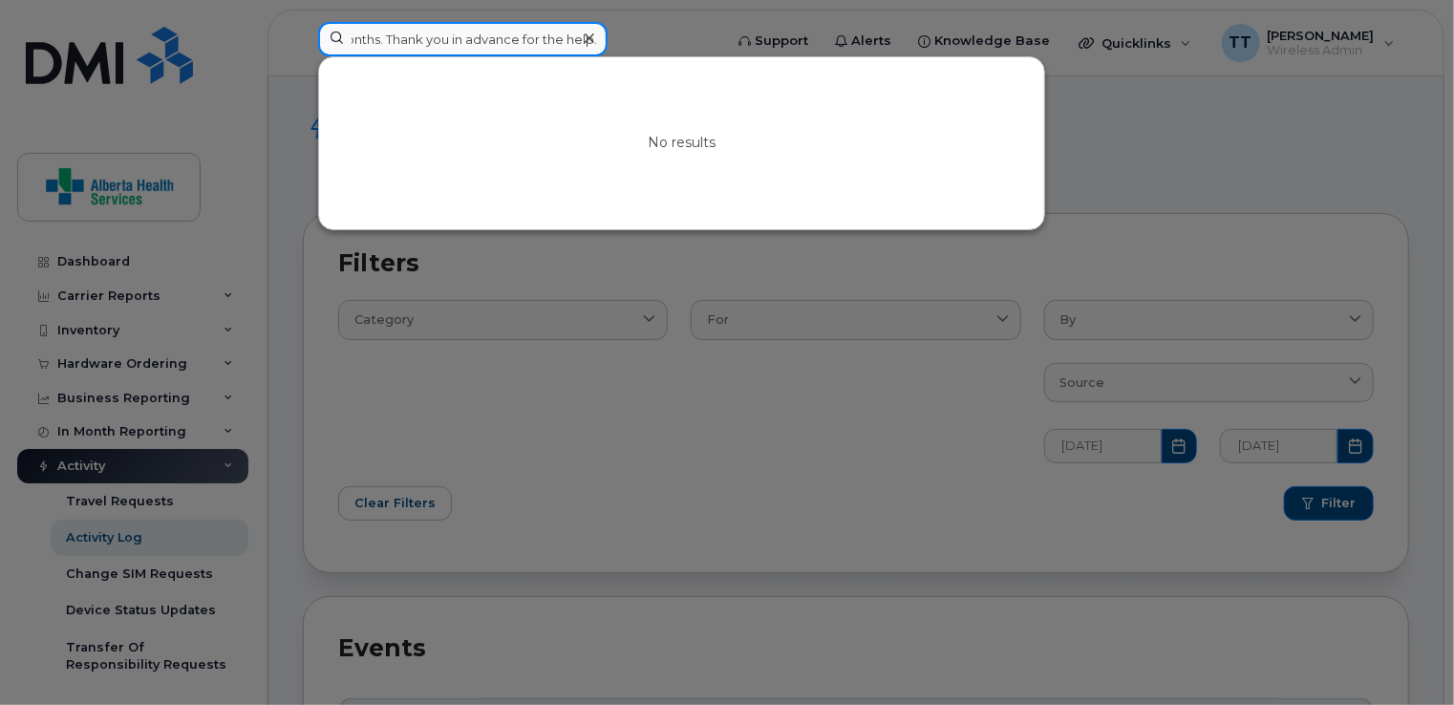
type input "03-861-4472 assigned to Amber.Deus@albertahealthservices.ca - is requiring a nu…"
click at [583, 38] on div at bounding box center [589, 39] width 28 height 28
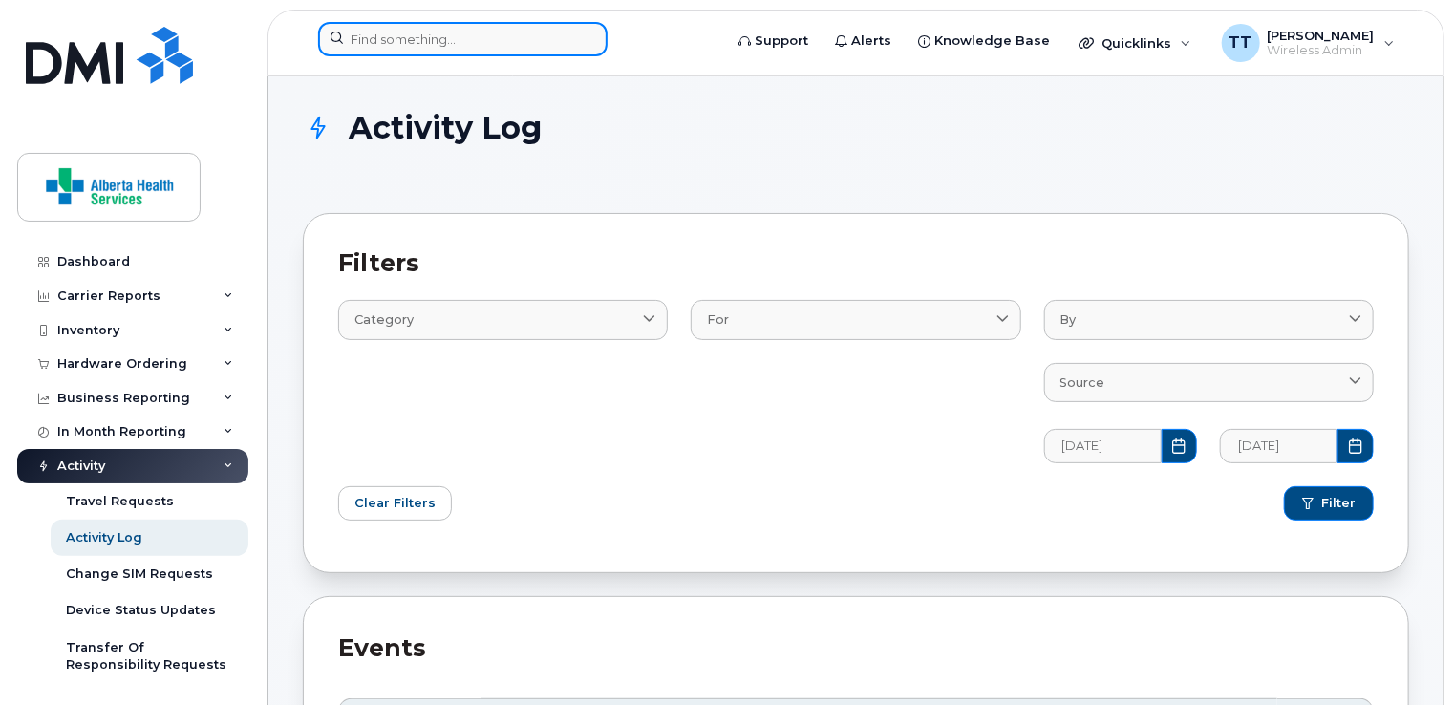
click at [547, 38] on input at bounding box center [462, 39] width 289 height 34
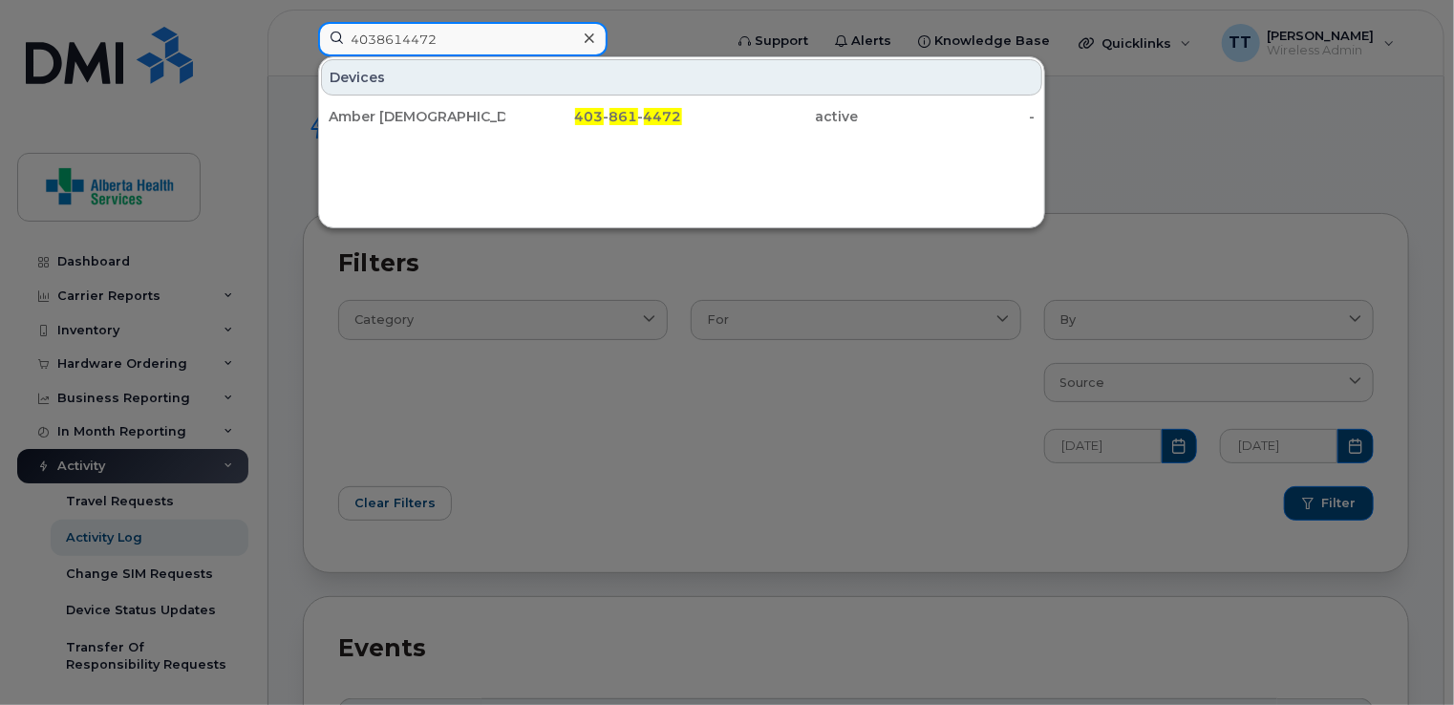
type input "4038614472"
click at [1147, 127] on div at bounding box center [727, 352] width 1454 height 705
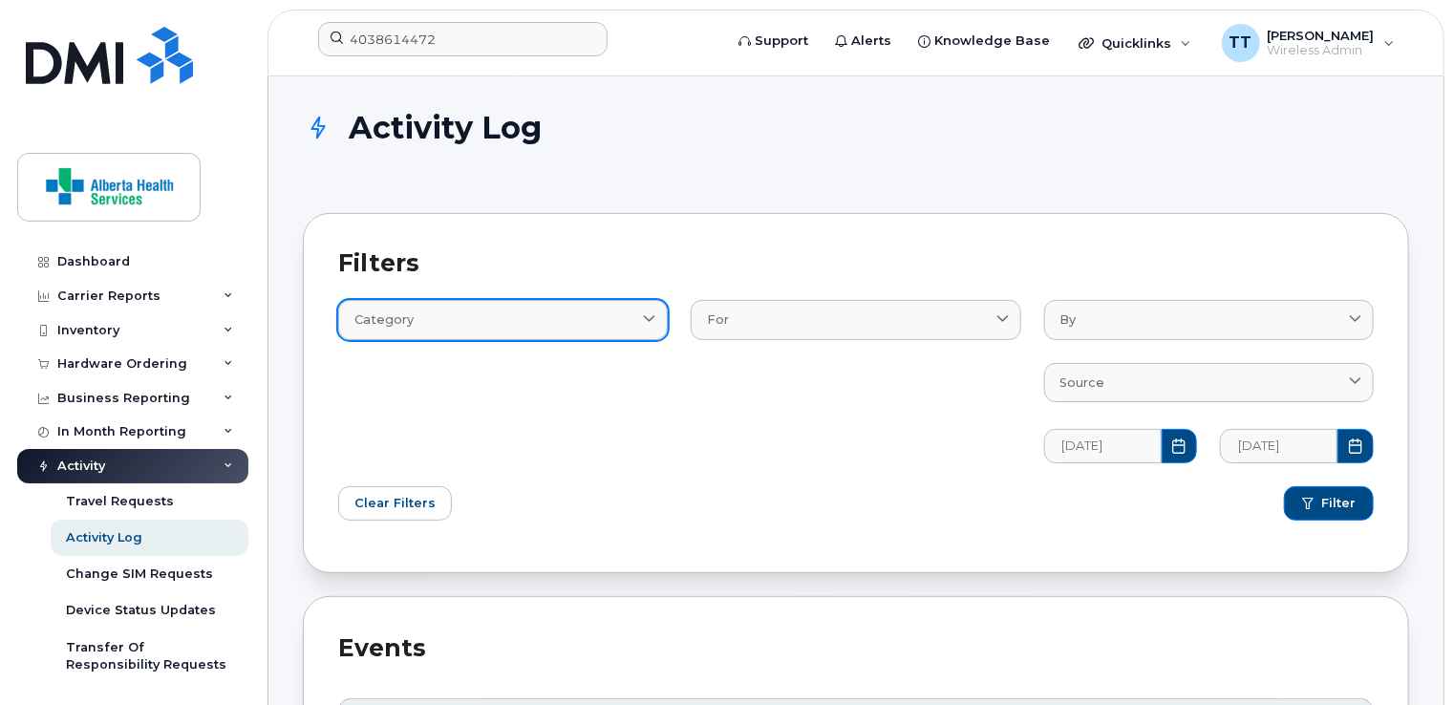
click at [604, 322] on div "Category" at bounding box center [502, 320] width 297 height 18
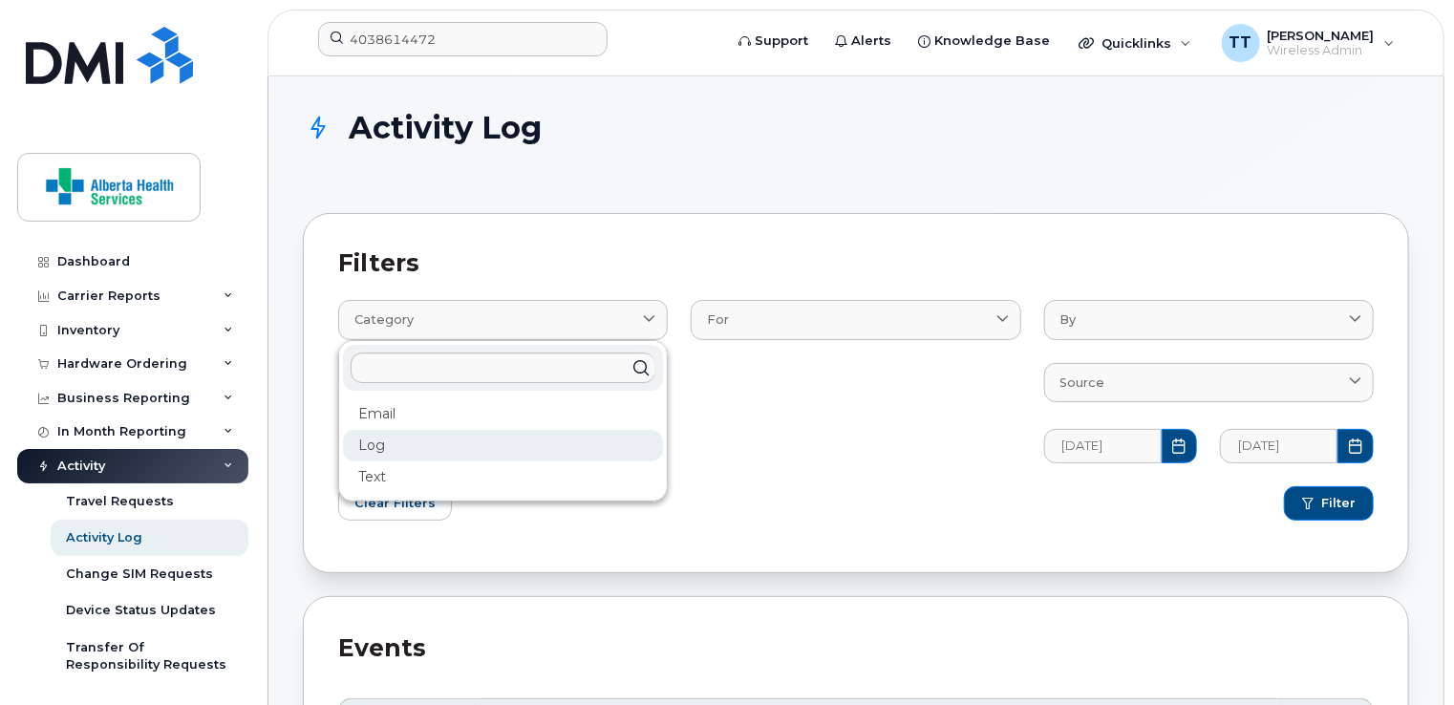
click at [485, 438] on div "Log" at bounding box center [503, 446] width 320 height 32
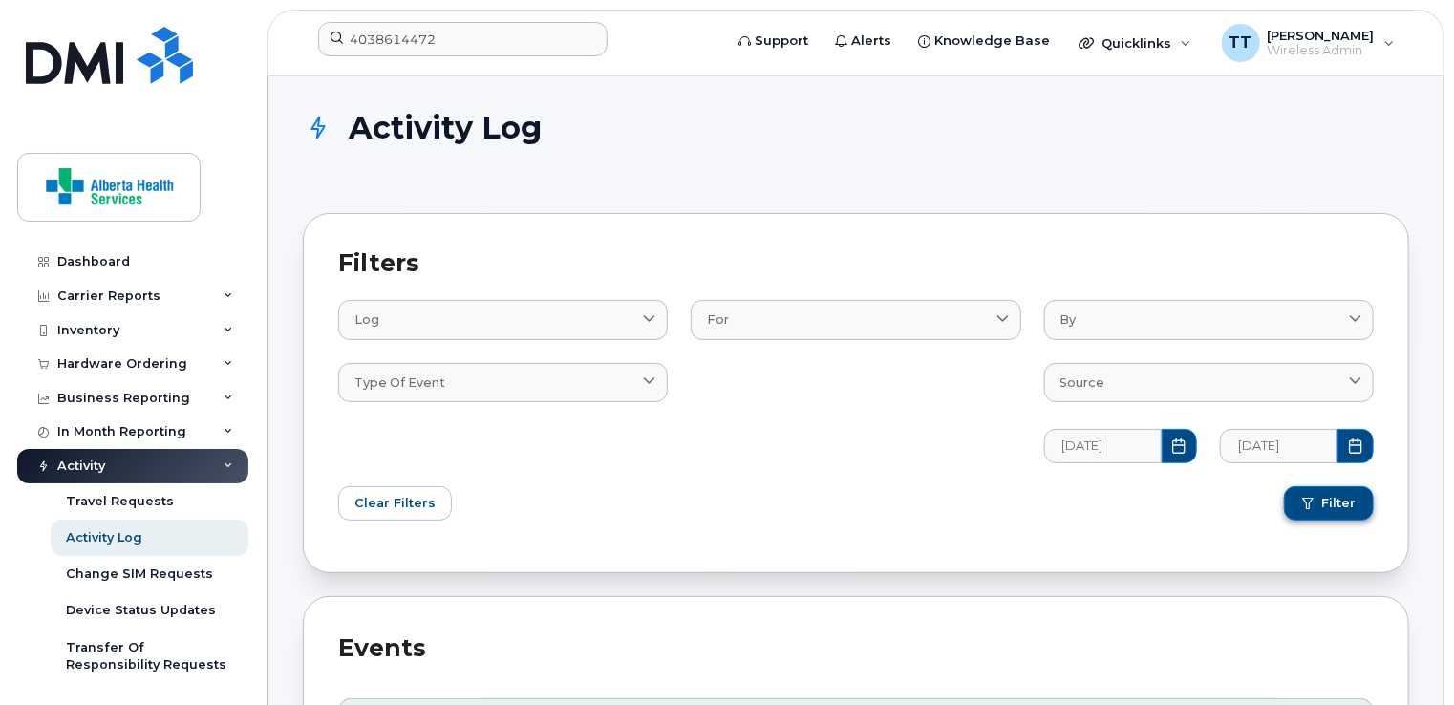
click at [1309, 500] on span "submit" at bounding box center [1307, 503] width 11 height 11
click at [465, 44] on input "4038614472" at bounding box center [462, 39] width 289 height 34
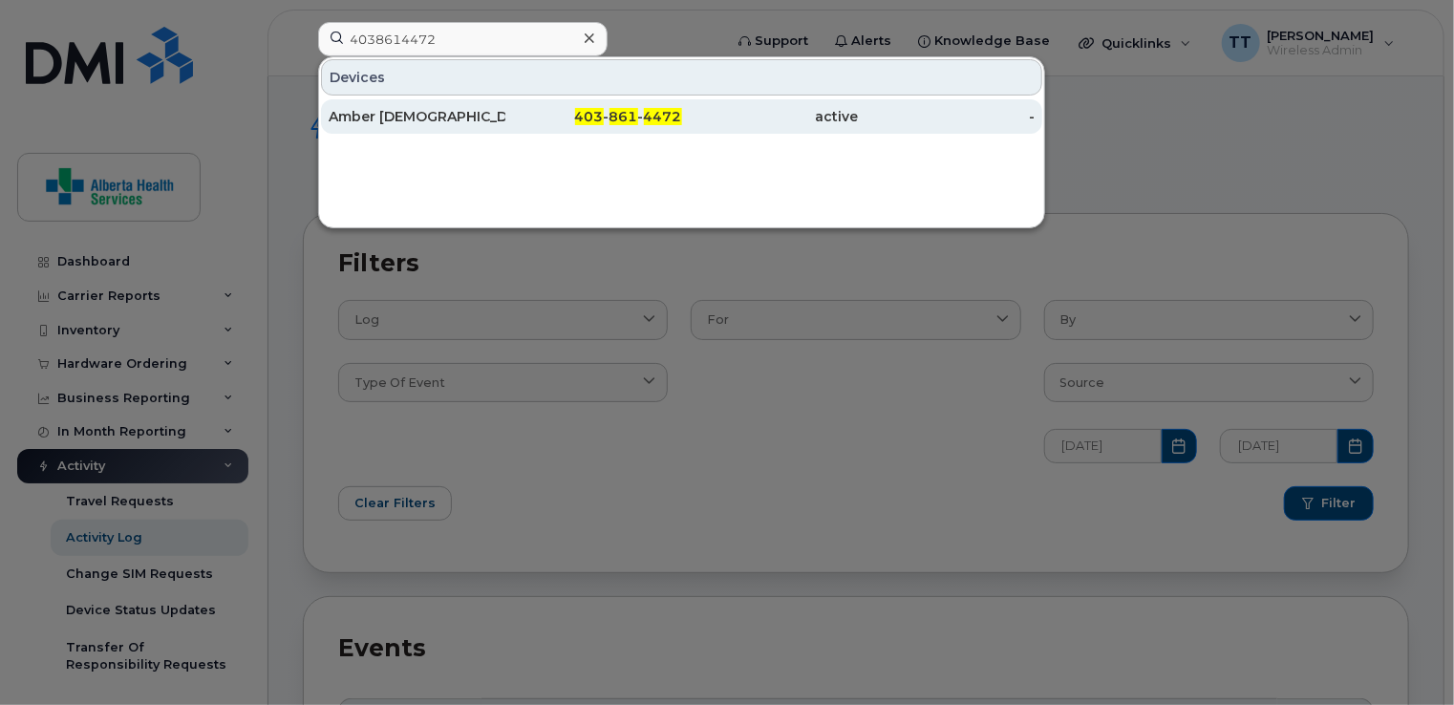
click at [401, 118] on div "Amber Deus" at bounding box center [417, 116] width 177 height 19
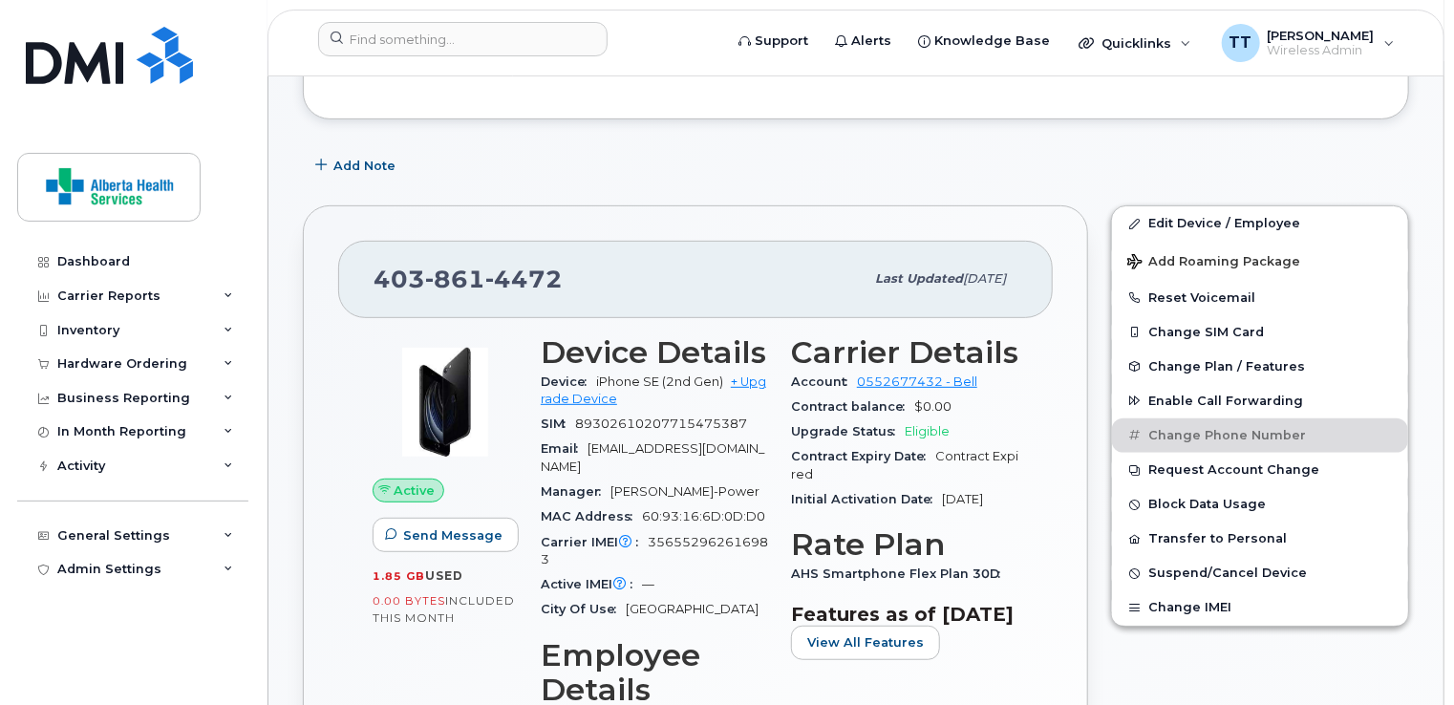
scroll to position [382, 0]
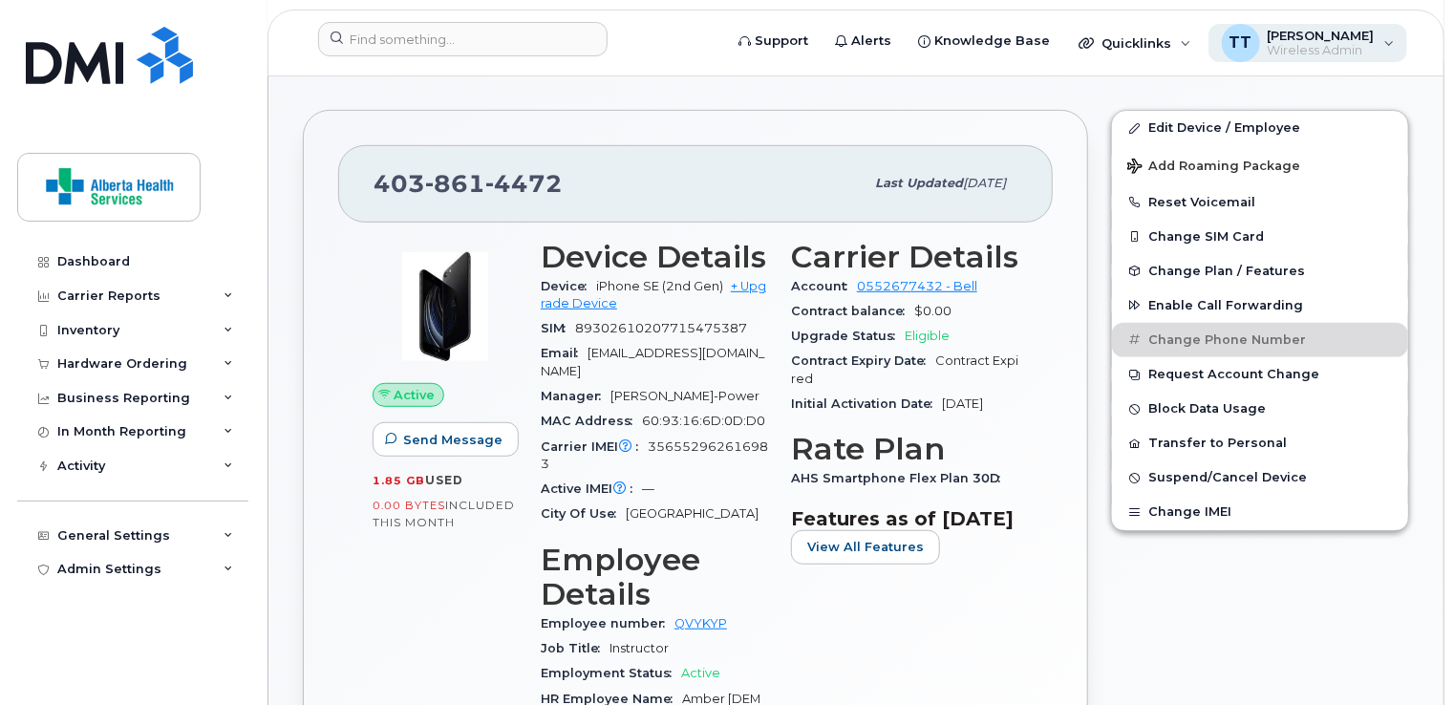
click at [1360, 53] on span "Wireless Admin" at bounding box center [1321, 50] width 107 height 15
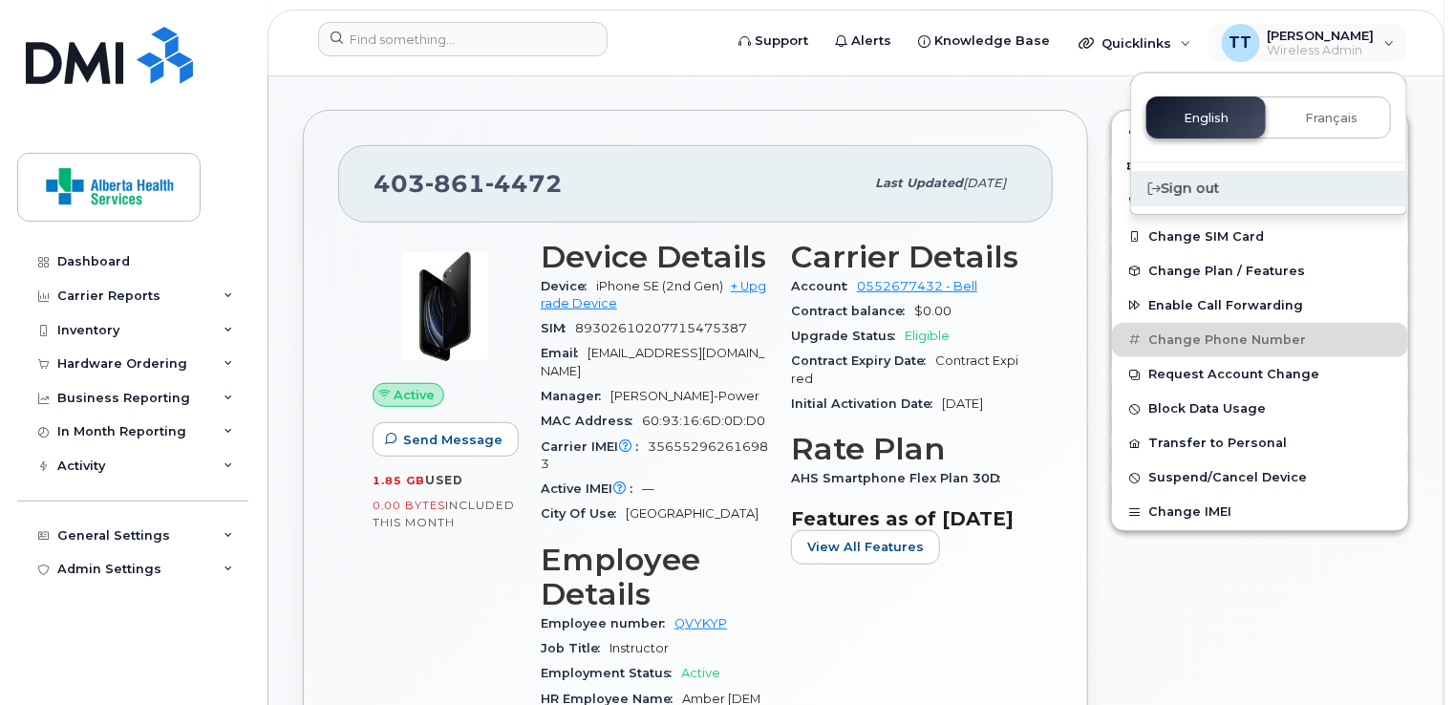
click at [1218, 185] on div "Sign out" at bounding box center [1268, 188] width 275 height 35
